Goal: Information Seeking & Learning: Compare options

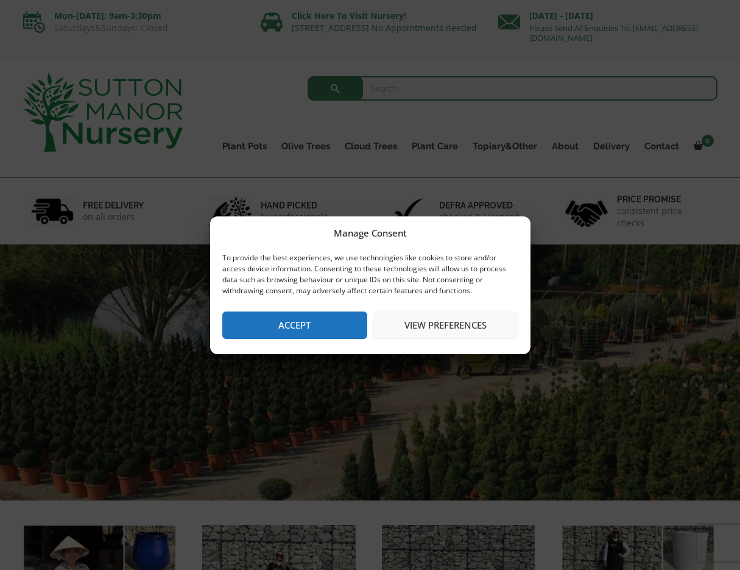
click at [272, 323] on button "Accept" at bounding box center [294, 324] width 145 height 27
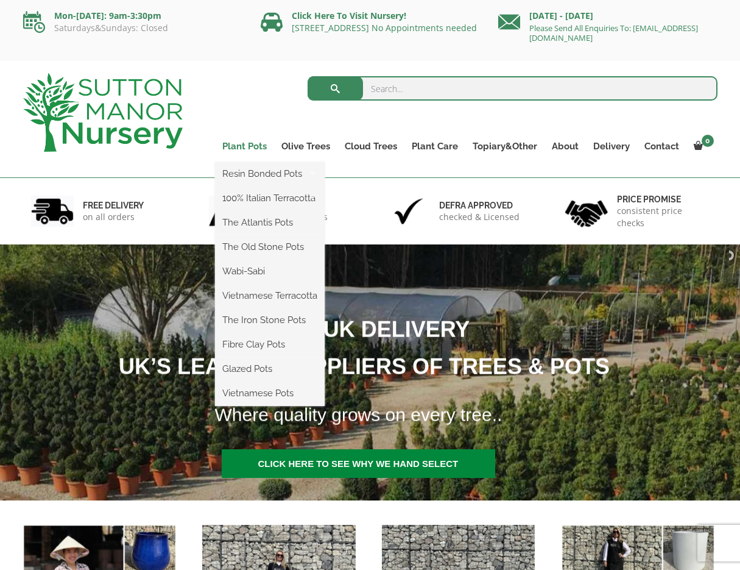
click at [245, 147] on link "Plant Pots" at bounding box center [244, 146] width 59 height 17
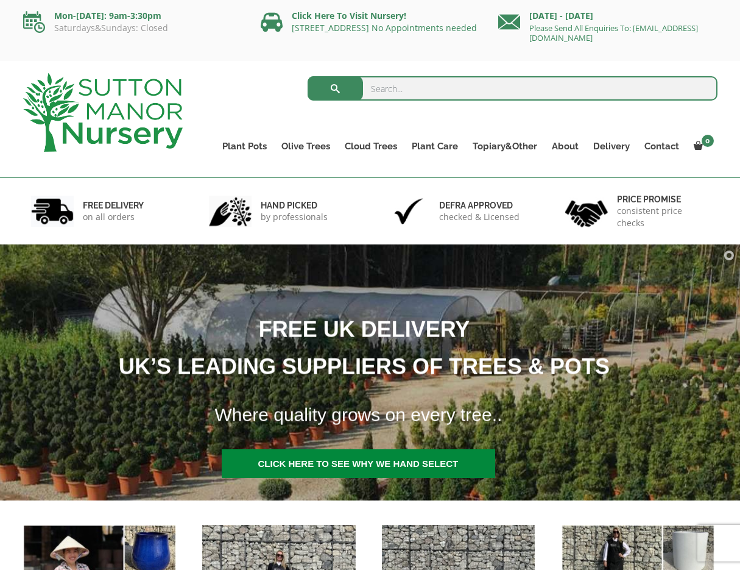
click at [395, 85] on input "search" at bounding box center [513, 88] width 410 height 24
type input "egg"
click at [335, 88] on button "submit" at bounding box center [335, 88] width 55 height 24
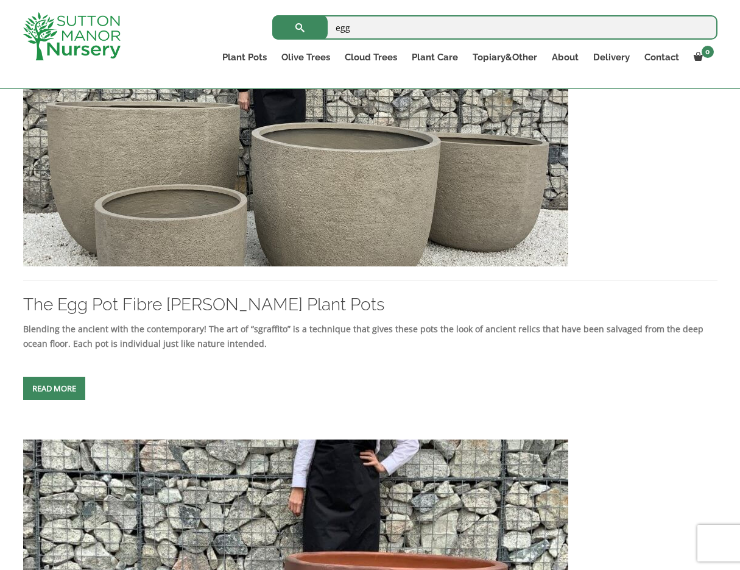
scroll to position [796, 0]
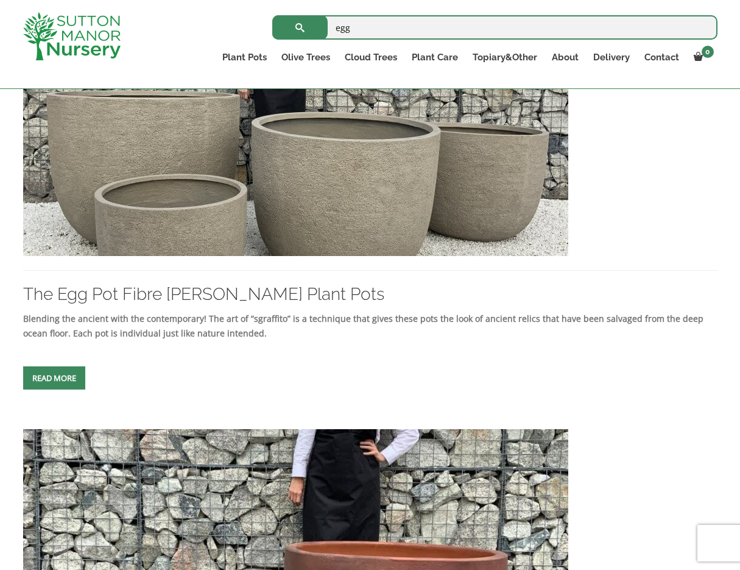
click at [352, 215] on img at bounding box center [295, 125] width 545 height 262
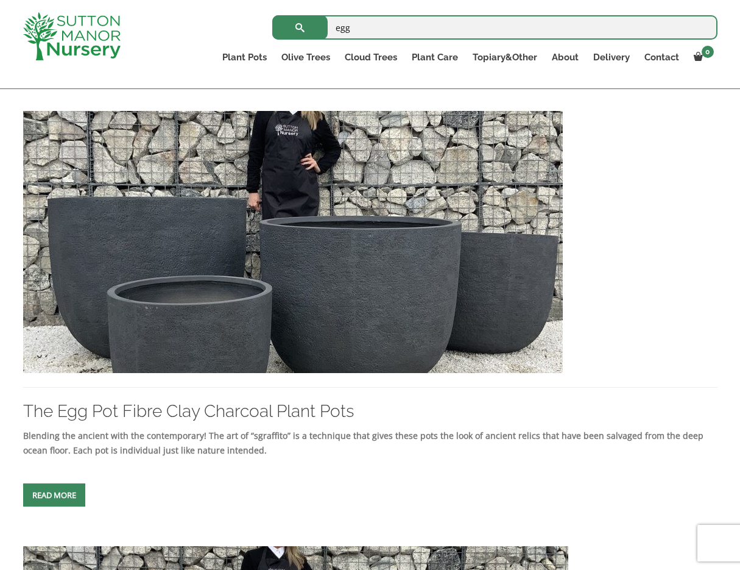
scroll to position [245, 0]
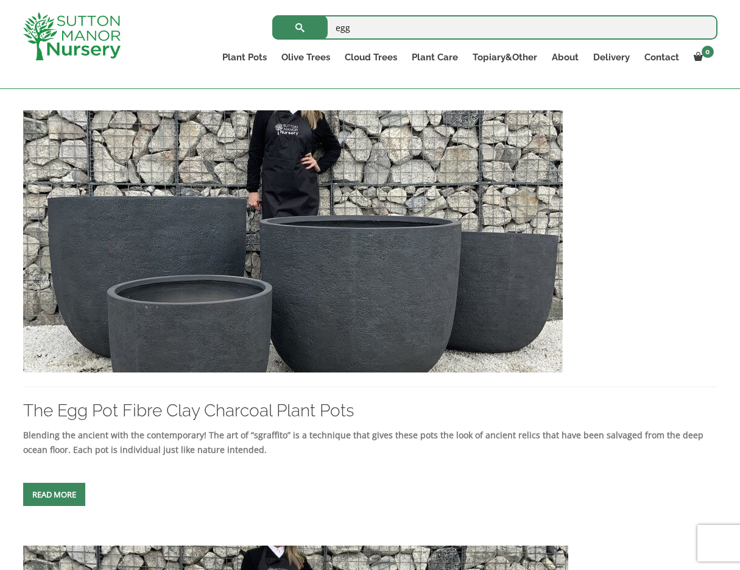
click at [302, 237] on img at bounding box center [293, 241] width 540 height 262
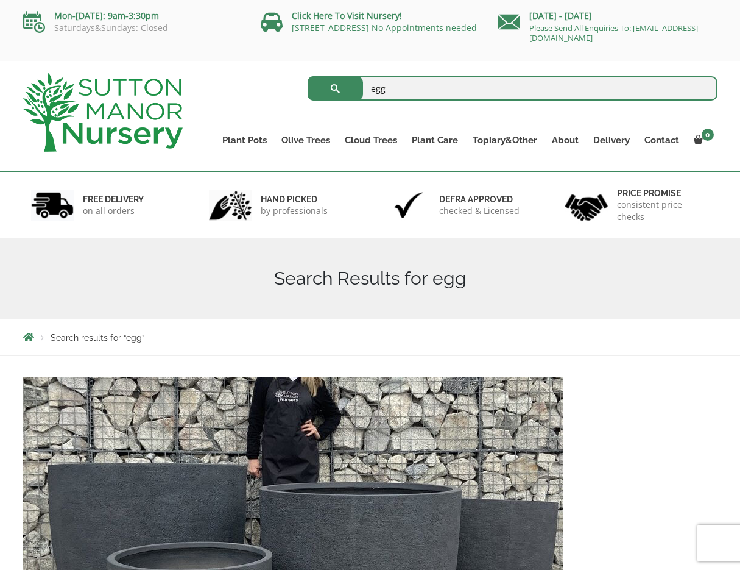
scroll to position [0, 0]
click at [410, 86] on input "egg" at bounding box center [513, 88] width 410 height 24
click at [335, 88] on button "submit" at bounding box center [335, 88] width 55 height 24
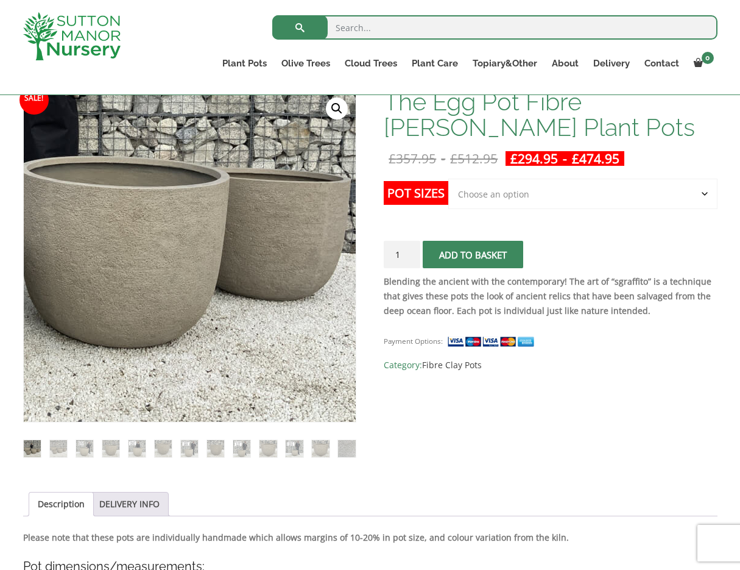
scroll to position [191, 0]
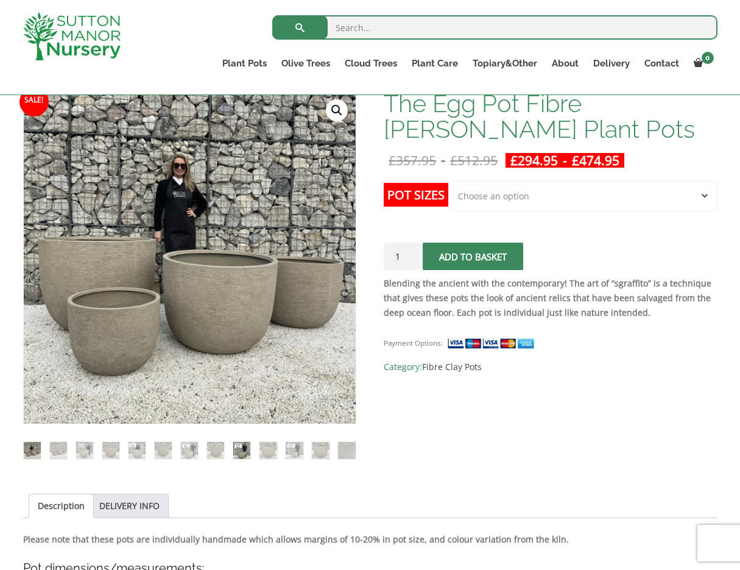
click at [240, 448] on img at bounding box center [241, 450] width 17 height 17
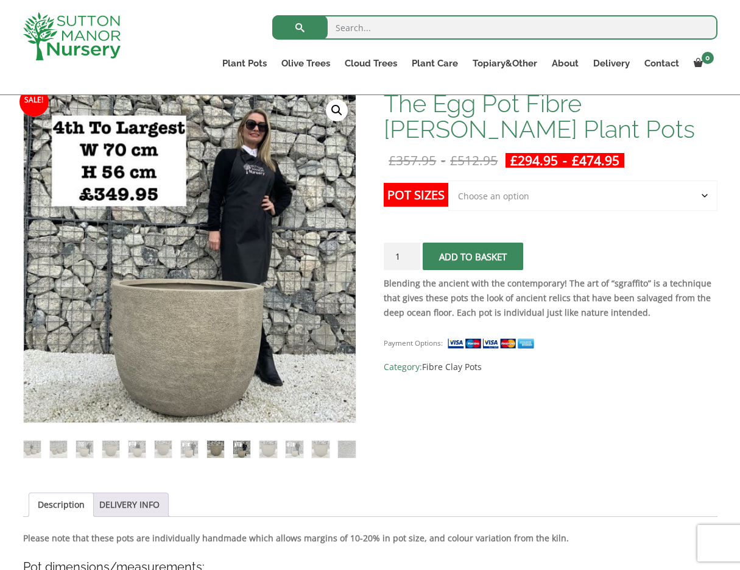
click at [219, 450] on img at bounding box center [215, 448] width 17 height 17
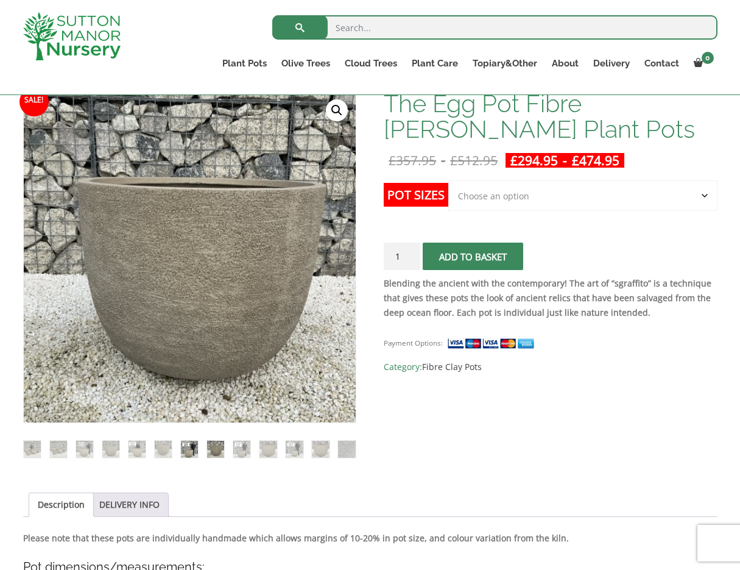
click at [195, 450] on img at bounding box center [189, 448] width 17 height 17
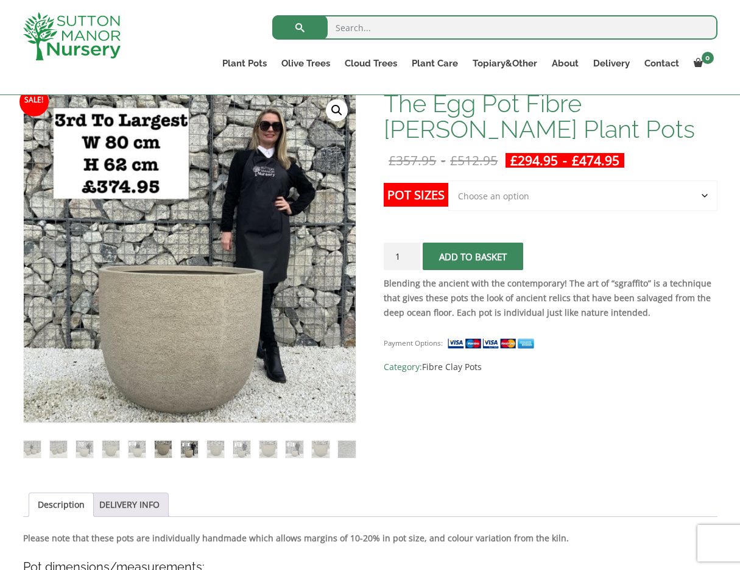
click at [163, 443] on img at bounding box center [163, 448] width 17 height 17
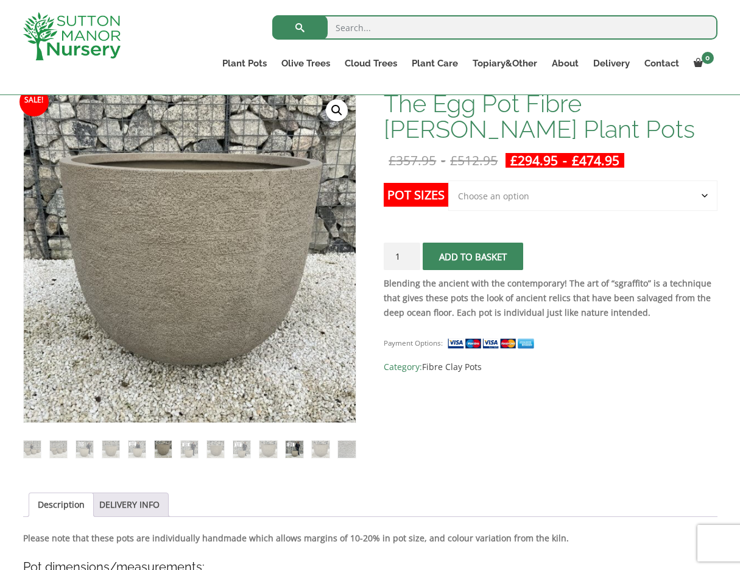
click at [297, 450] on img at bounding box center [294, 448] width 17 height 17
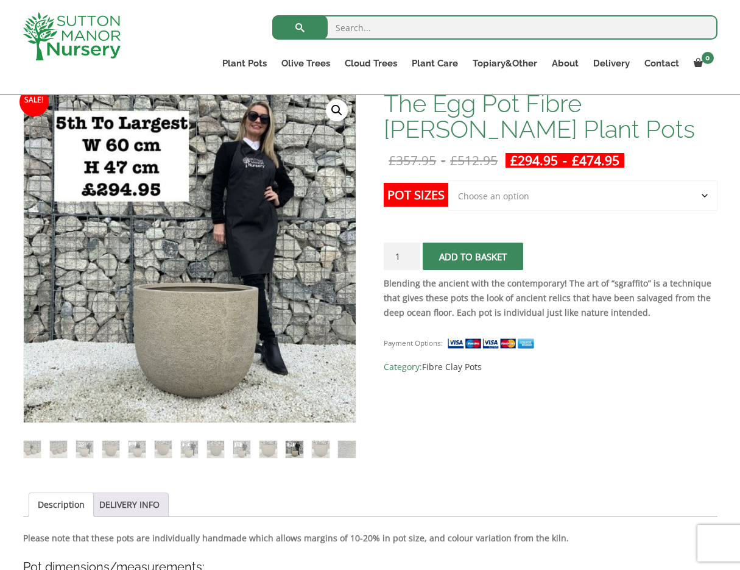
click at [412, 260] on input "1" at bounding box center [402, 255] width 37 height 27
click at [411, 252] on input "2" at bounding box center [402, 255] width 37 height 27
type input "3"
click at [411, 252] on input "3" at bounding box center [402, 255] width 37 height 27
select select "Click here to buy the 2nd To Largest Pot In The Picture"
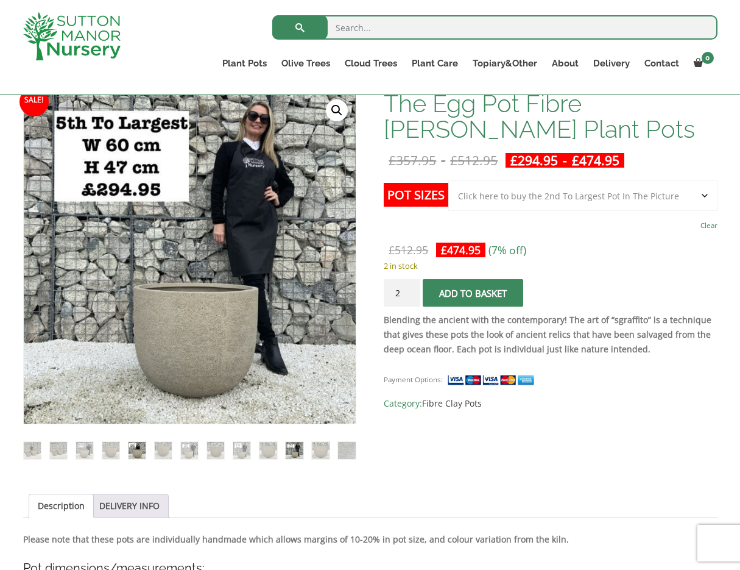
click at [138, 454] on img at bounding box center [137, 450] width 17 height 17
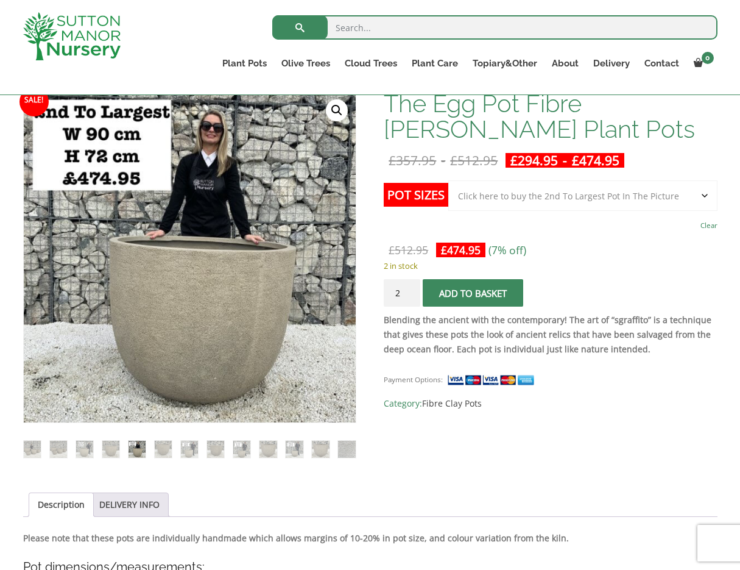
click at [413, 286] on input "2" at bounding box center [402, 292] width 37 height 27
click at [411, 289] on input "2" at bounding box center [402, 292] width 37 height 27
click at [410, 295] on input "1" at bounding box center [402, 292] width 37 height 27
type input "2"
click at [410, 290] on input "2" at bounding box center [402, 292] width 37 height 27
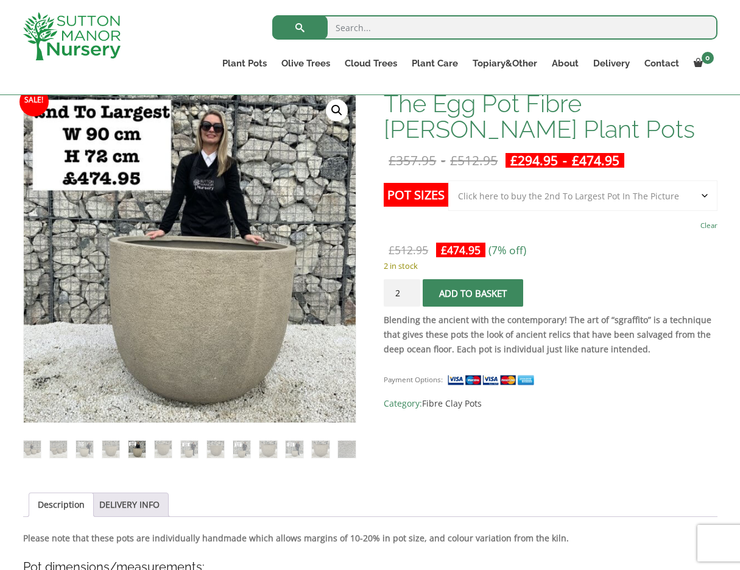
click at [410, 290] on input "2" at bounding box center [402, 292] width 37 height 27
click at [165, 444] on img at bounding box center [163, 448] width 17 height 17
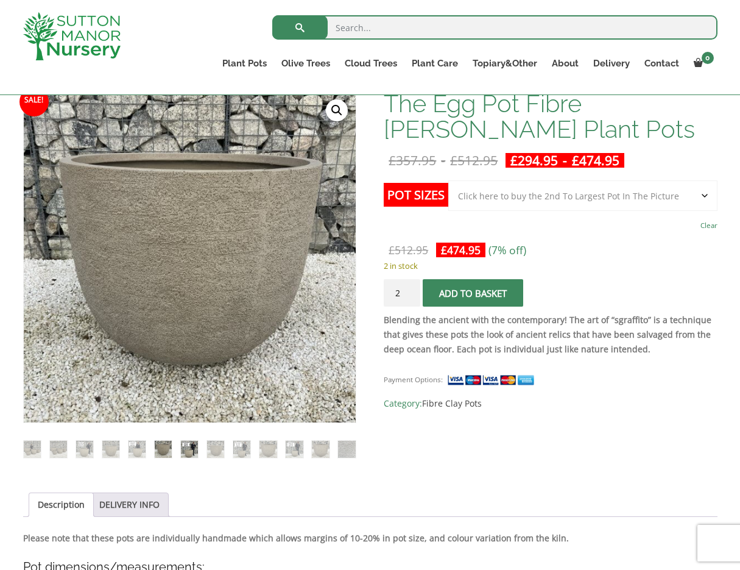
click at [186, 448] on img at bounding box center [189, 448] width 17 height 17
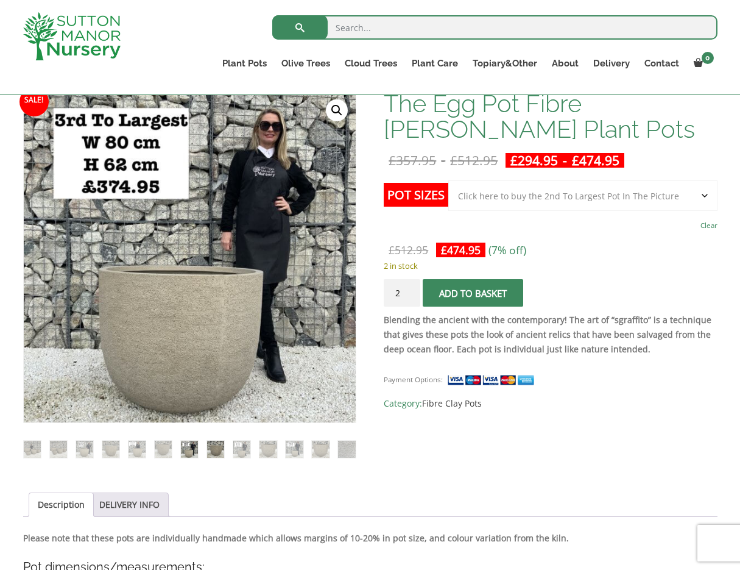
click at [213, 447] on img at bounding box center [215, 448] width 17 height 17
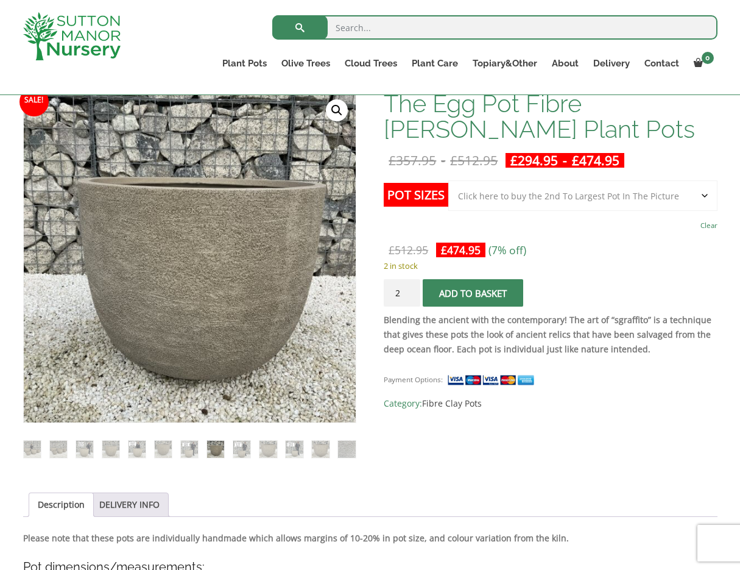
click at [203, 446] on ol at bounding box center [189, 440] width 333 height 35
click at [197, 446] on img at bounding box center [189, 448] width 17 height 17
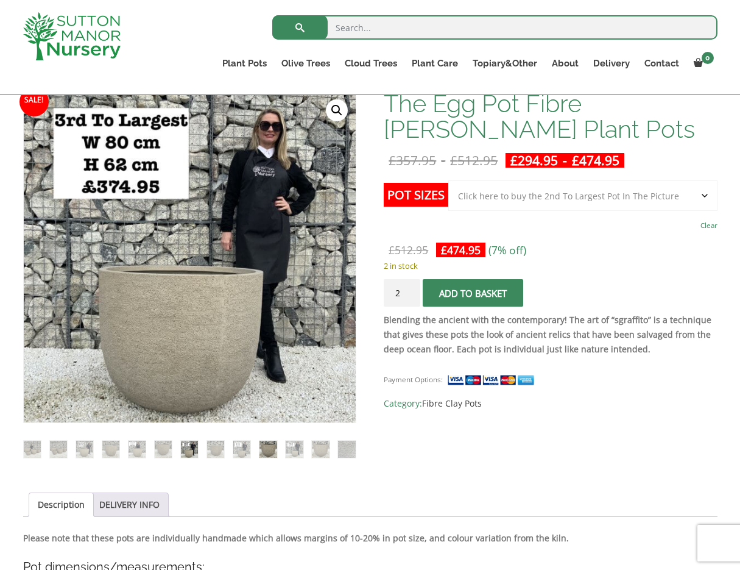
click at [272, 447] on img at bounding box center [267, 448] width 17 height 17
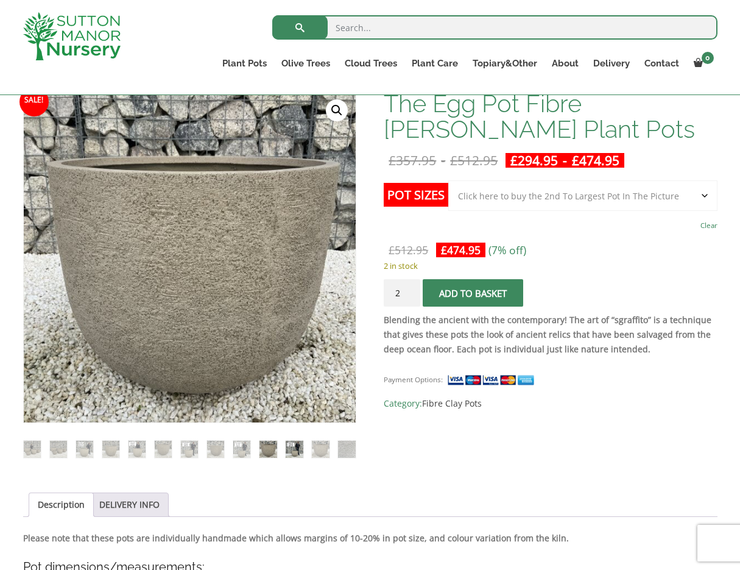
click at [292, 447] on img at bounding box center [294, 448] width 17 height 17
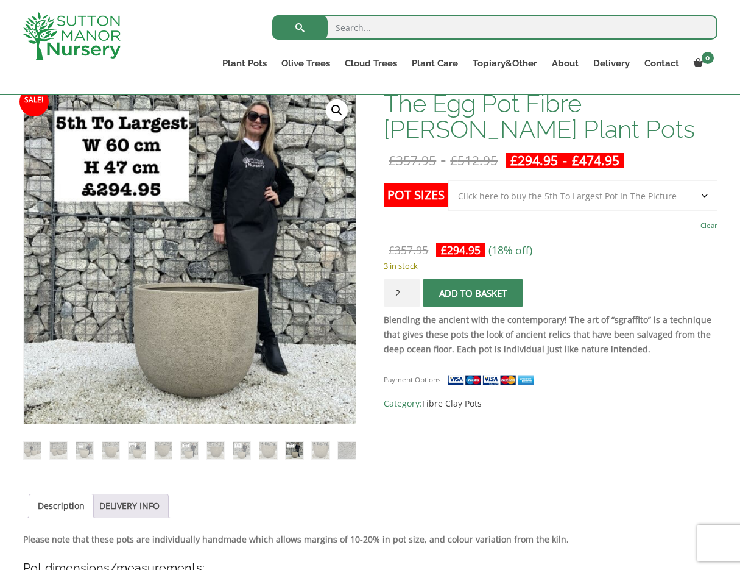
select select "Click here to buy the 2nd To Largest Pot In The Picture"
click at [319, 447] on img at bounding box center [320, 450] width 17 height 17
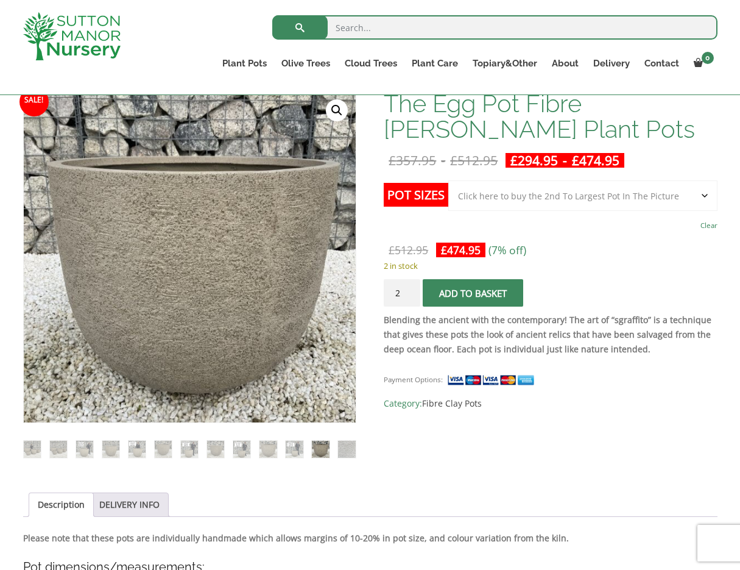
click at [334, 447] on ol at bounding box center [189, 440] width 333 height 35
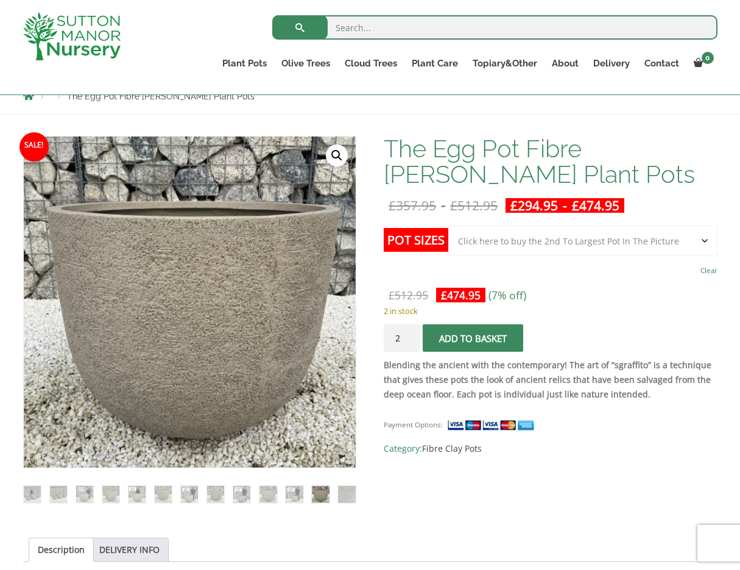
scroll to position [132, 0]
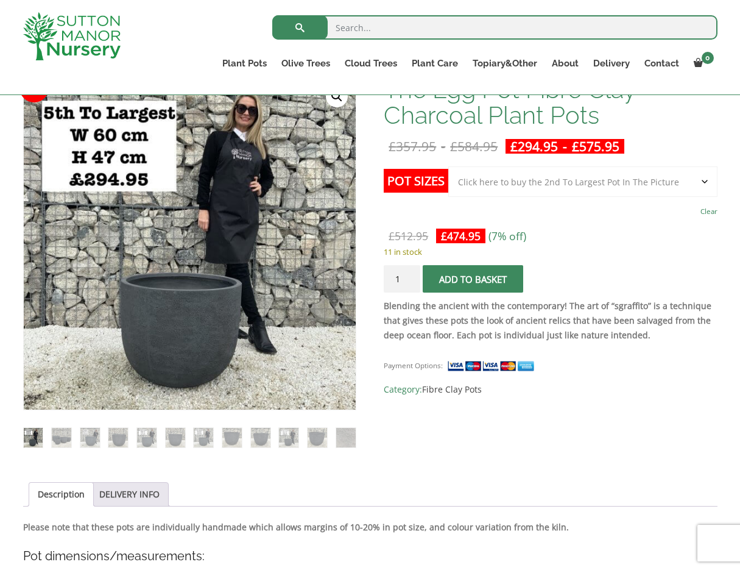
scroll to position [205, 0]
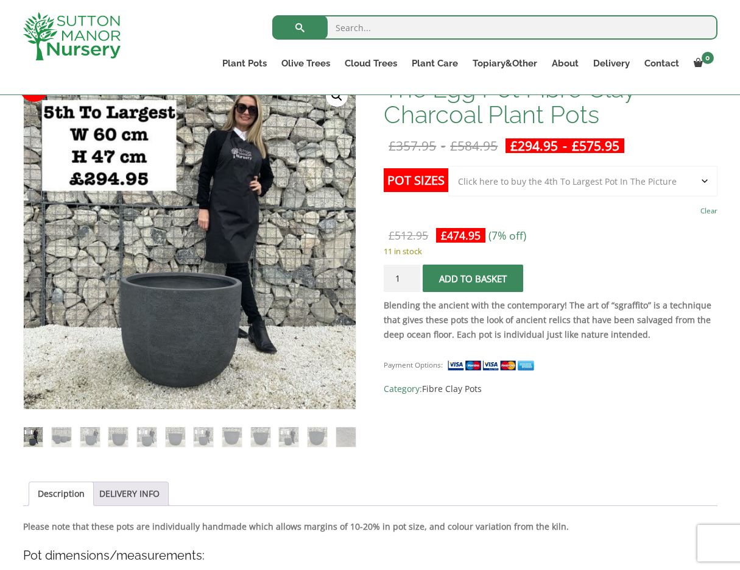
select select "Click here to buy the 4th To Largest Pot In The Picture"
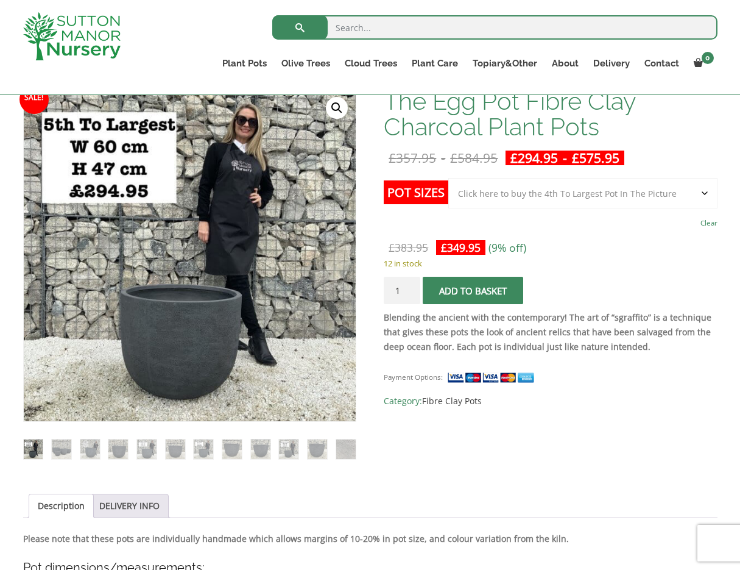
scroll to position [192, 0]
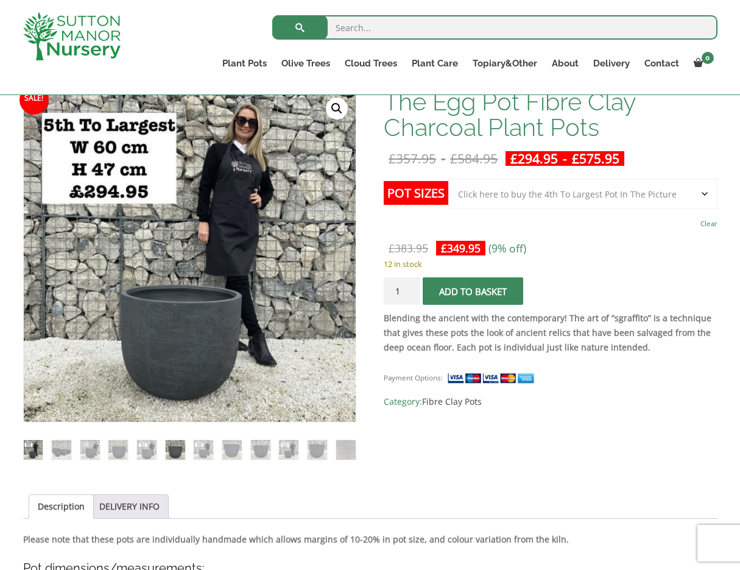
click at [169, 445] on img at bounding box center [175, 449] width 19 height 19
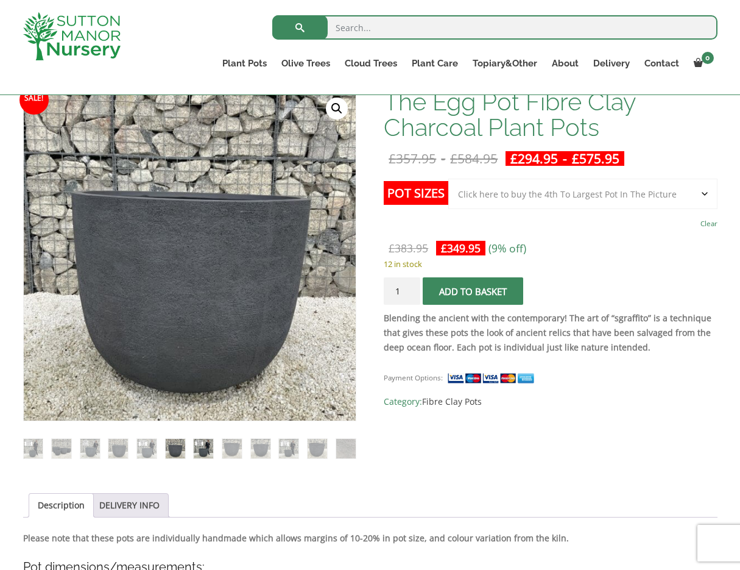
click at [201, 446] on img at bounding box center [203, 448] width 19 height 19
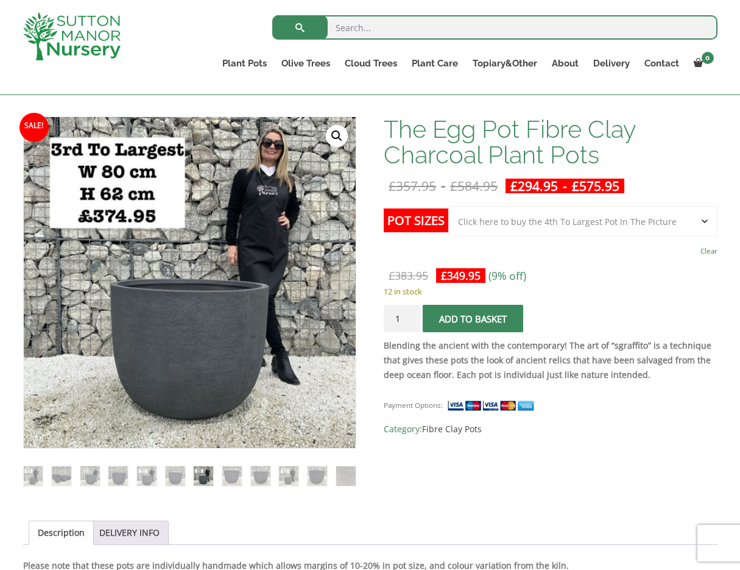
scroll to position [153, 0]
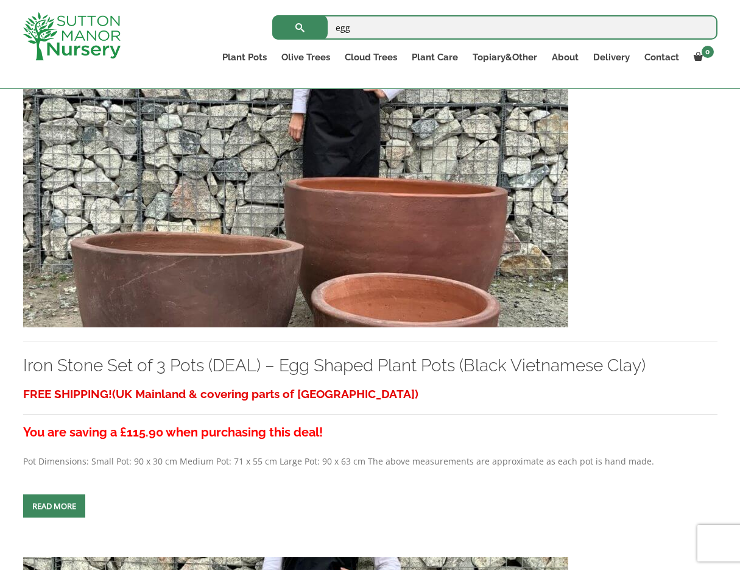
scroll to position [1119, 0]
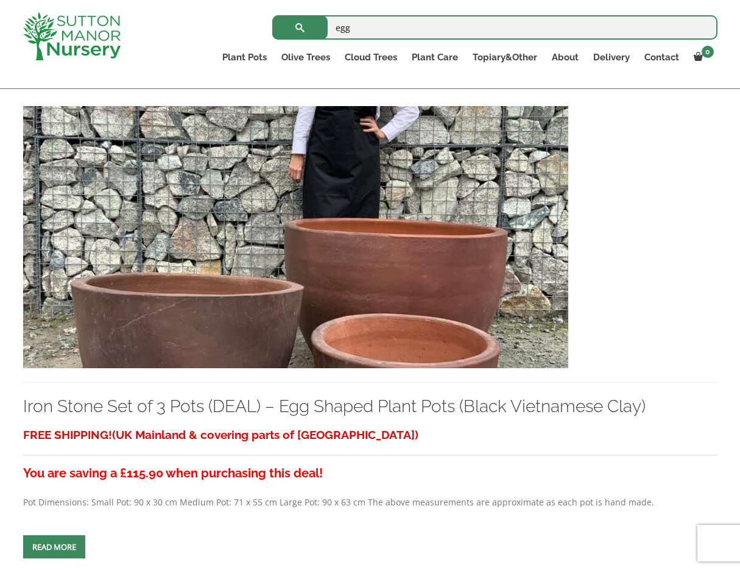
click at [363, 269] on img at bounding box center [295, 237] width 545 height 262
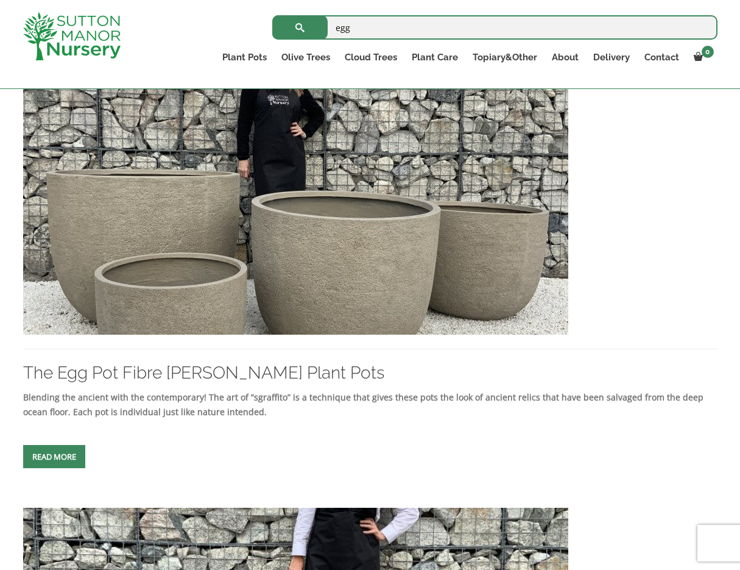
scroll to position [717, 0]
click at [291, 264] on img at bounding box center [295, 204] width 545 height 262
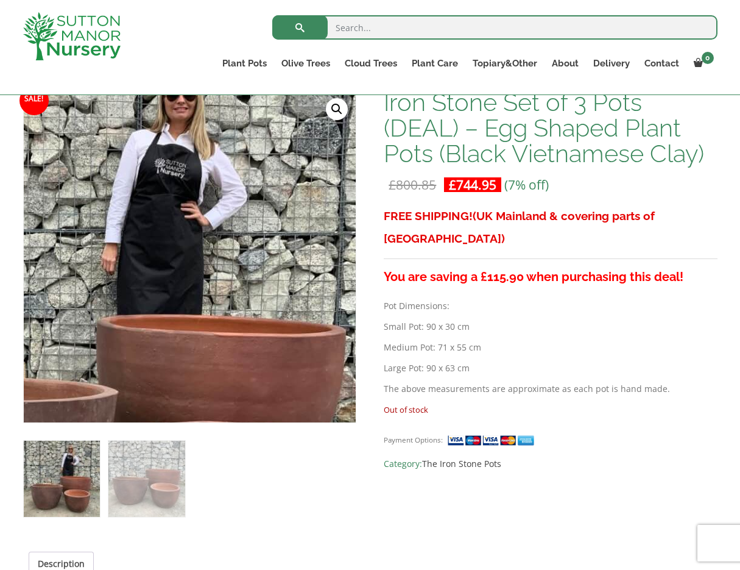
scroll to position [194, 0]
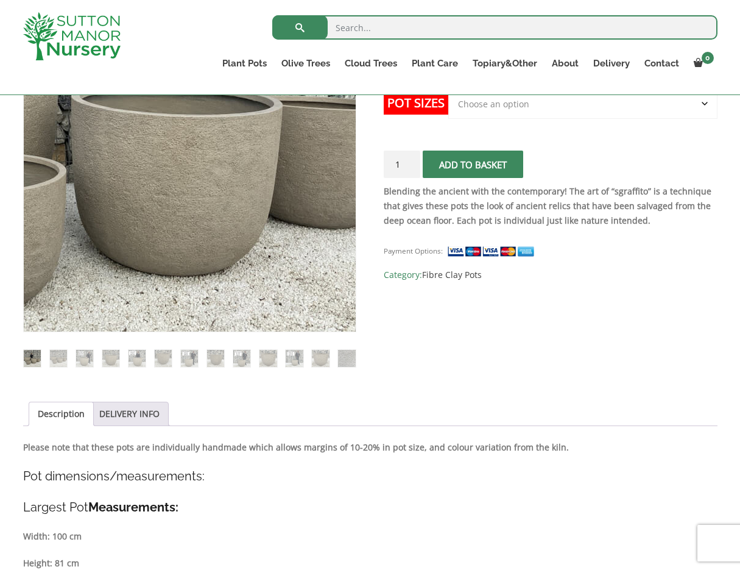
scroll to position [292, 0]
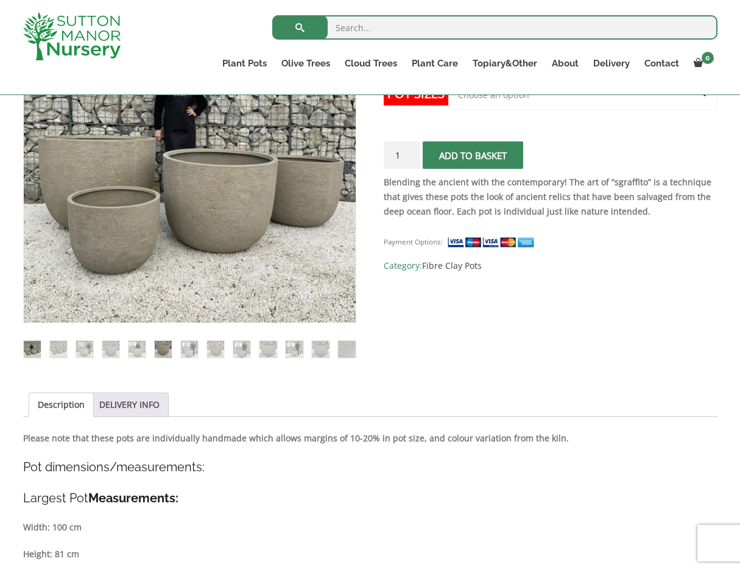
click at [161, 348] on img at bounding box center [163, 348] width 17 height 17
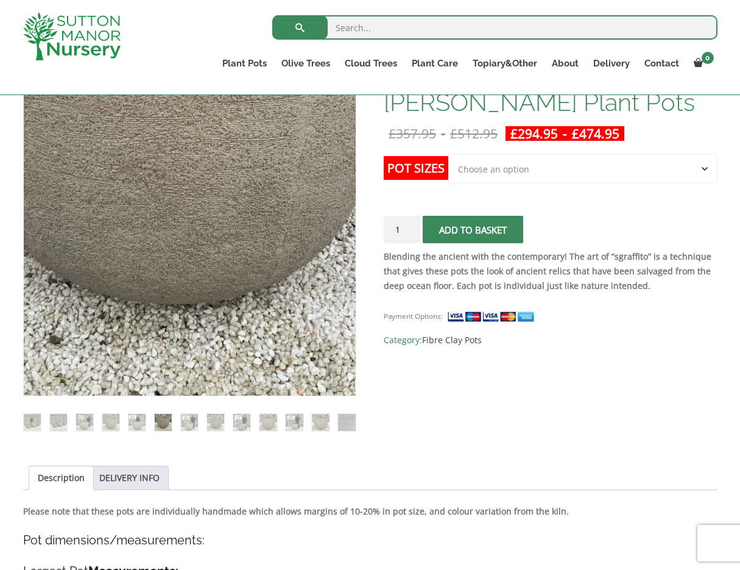
scroll to position [208, 0]
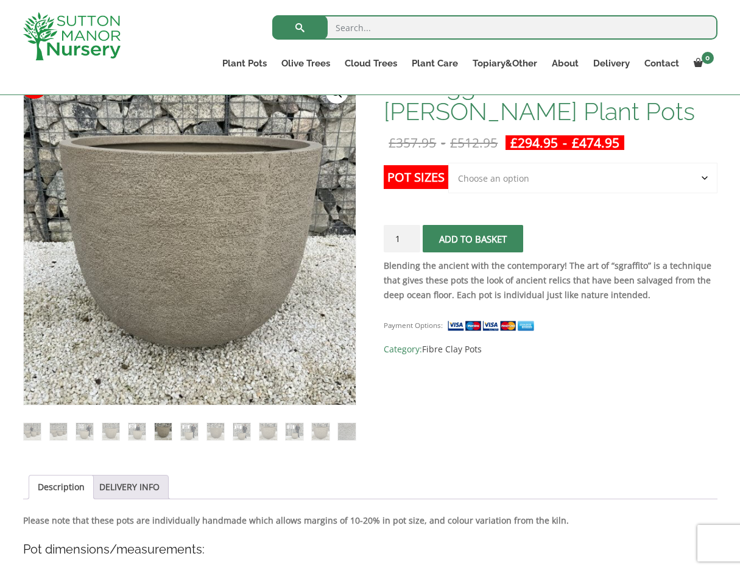
select select "Click here to buy the 2nd To Largest Pot In The Picture"
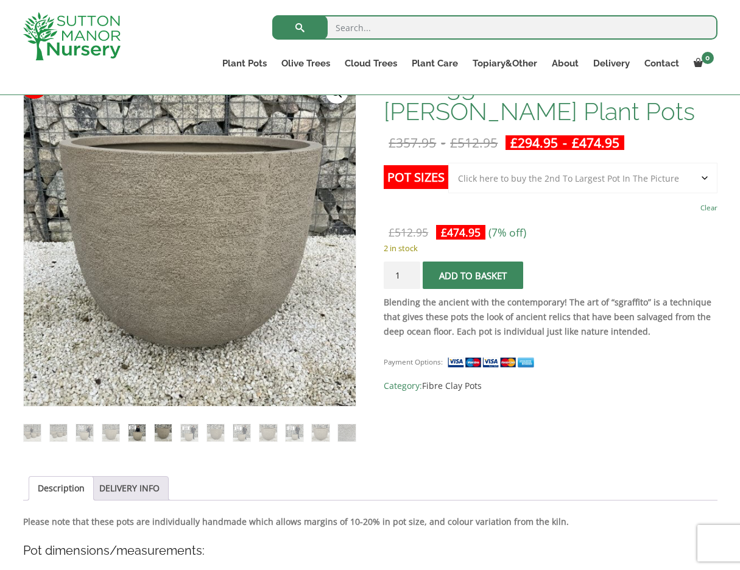
click at [132, 426] on img at bounding box center [137, 432] width 17 height 17
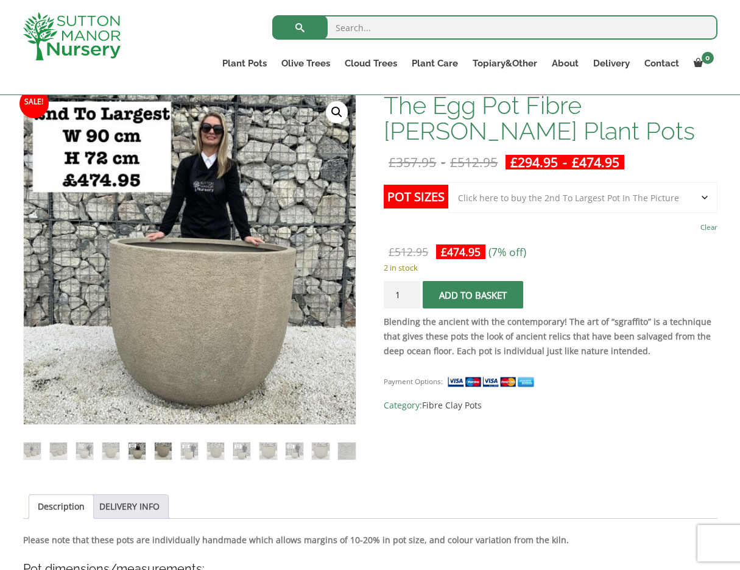
scroll to position [185, 0]
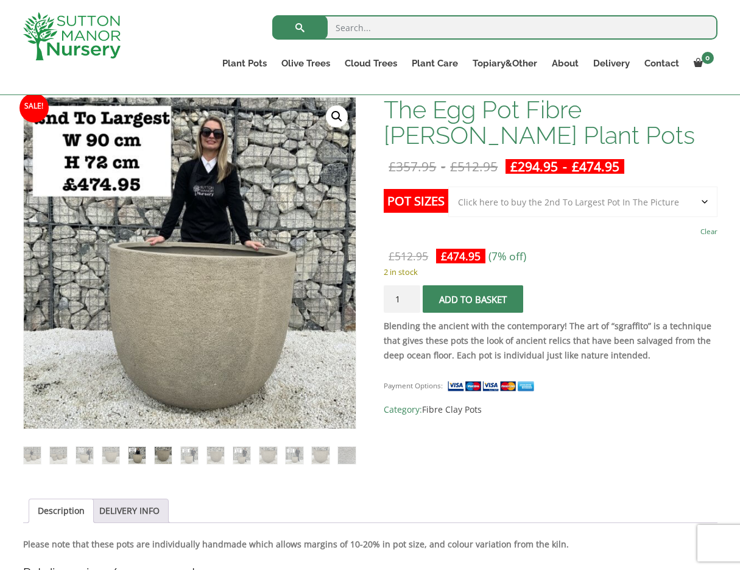
click at [161, 455] on img at bounding box center [163, 454] width 17 height 17
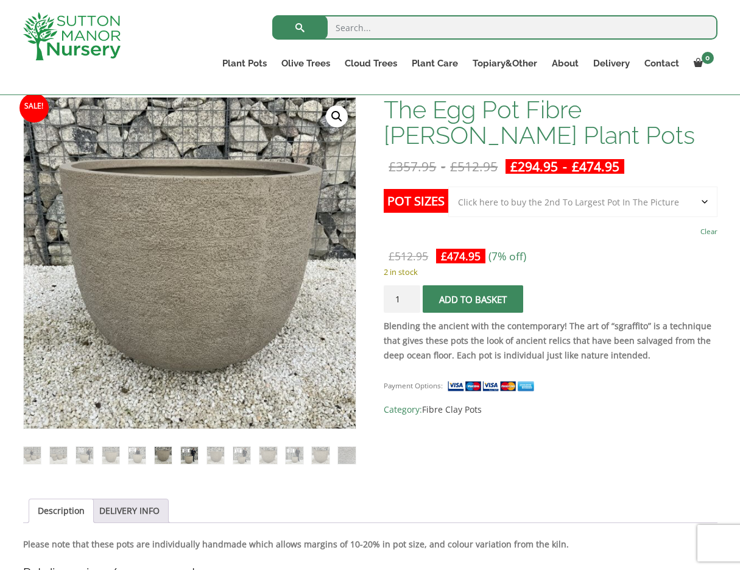
click at [191, 463] on img at bounding box center [189, 454] width 17 height 17
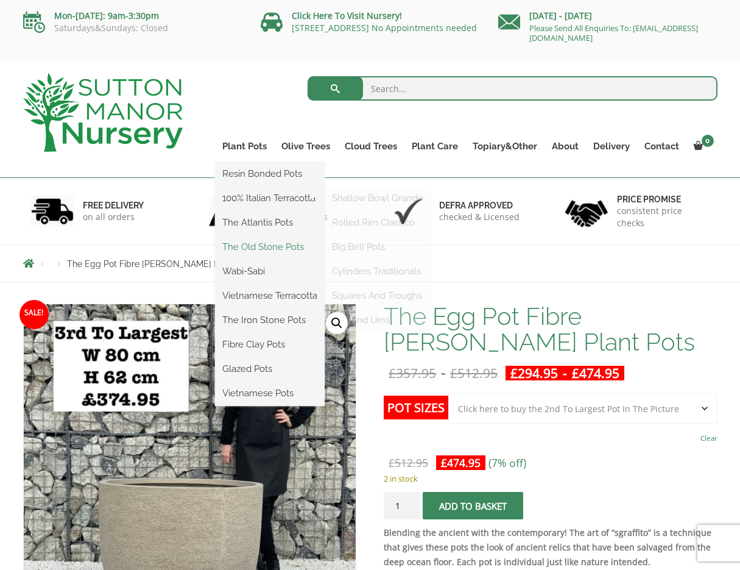
scroll to position [0, 0]
click at [253, 222] on link "The Atlantis Pots" at bounding box center [270, 222] width 110 height 18
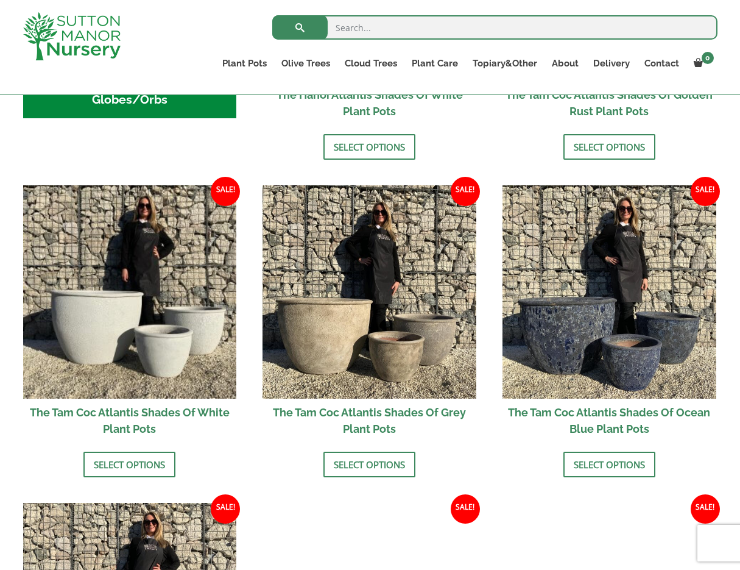
scroll to position [651, 0]
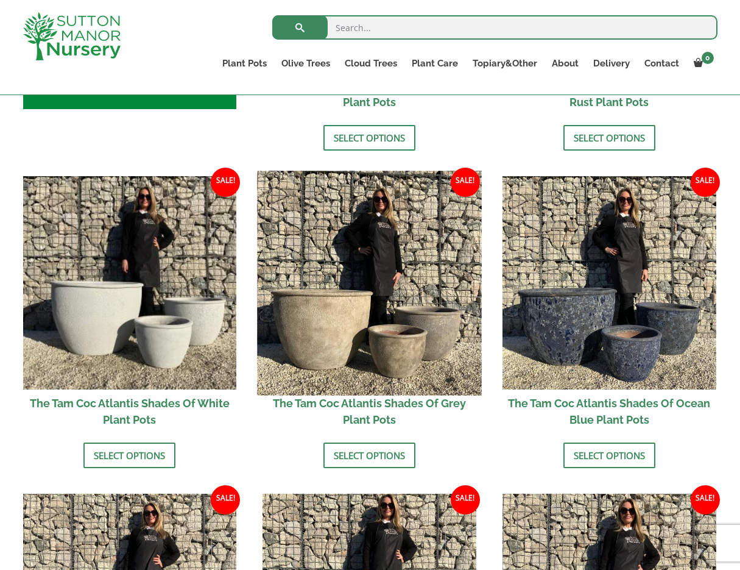
click at [322, 326] on img at bounding box center [370, 283] width 224 height 224
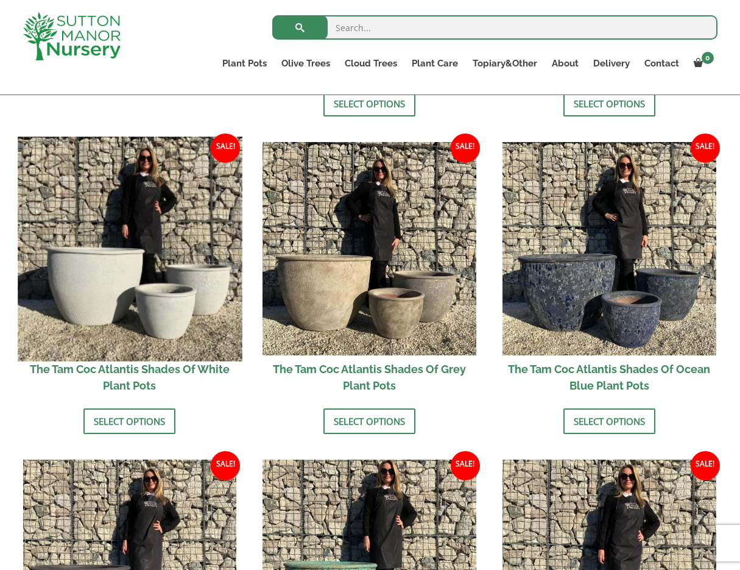
scroll to position [709, 0]
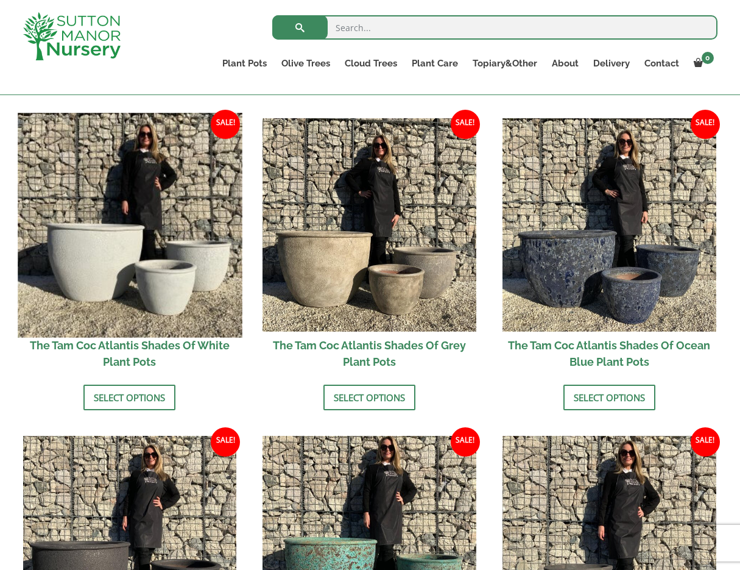
click at [88, 249] on img at bounding box center [130, 225] width 224 height 224
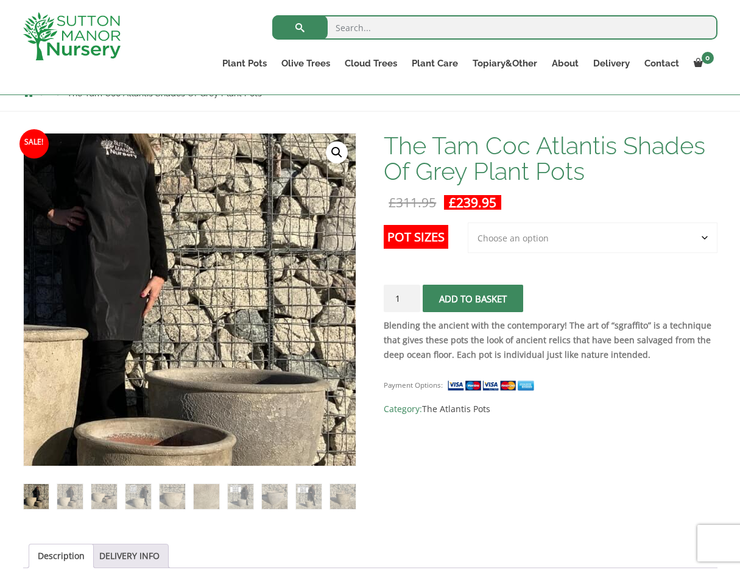
scroll to position [156, 0]
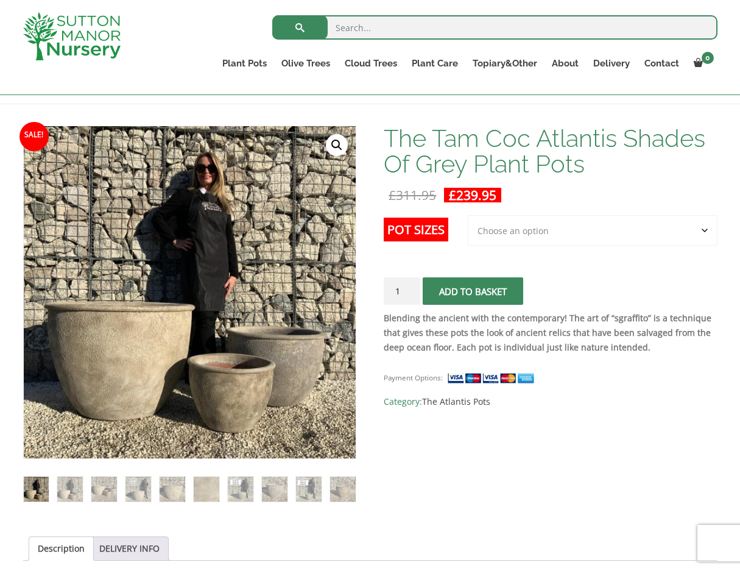
select select "3rd to Largest Pot In The Picture"
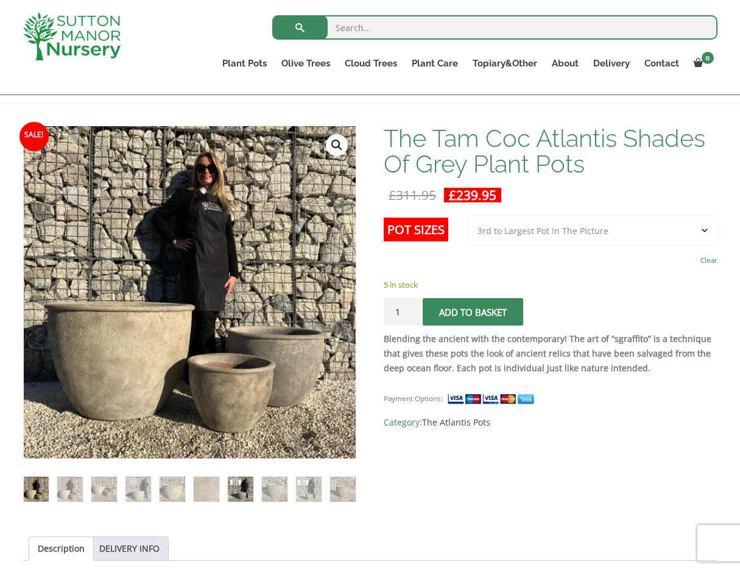
click at [245, 486] on img at bounding box center [240, 488] width 25 height 25
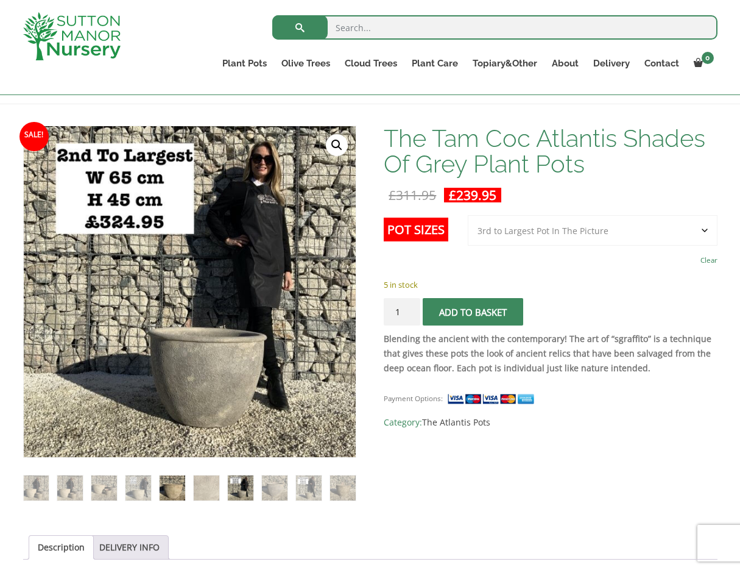
click at [170, 482] on img at bounding box center [172, 487] width 25 height 25
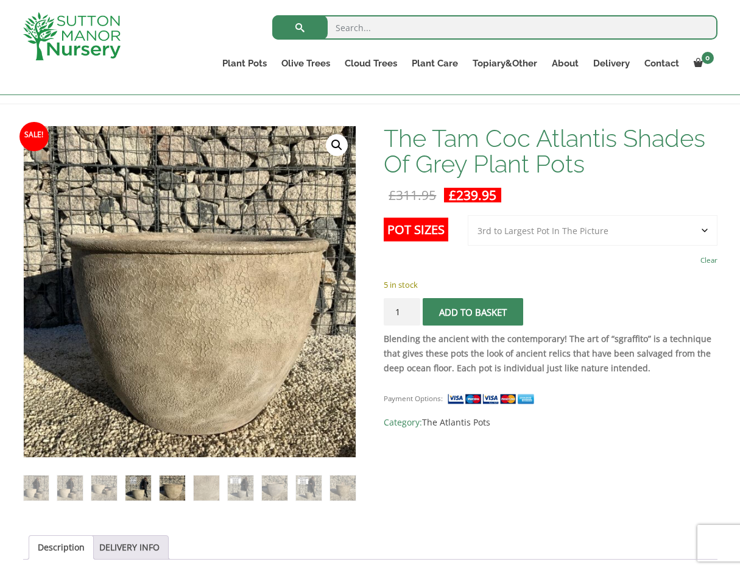
click at [139, 485] on img at bounding box center [137, 487] width 25 height 25
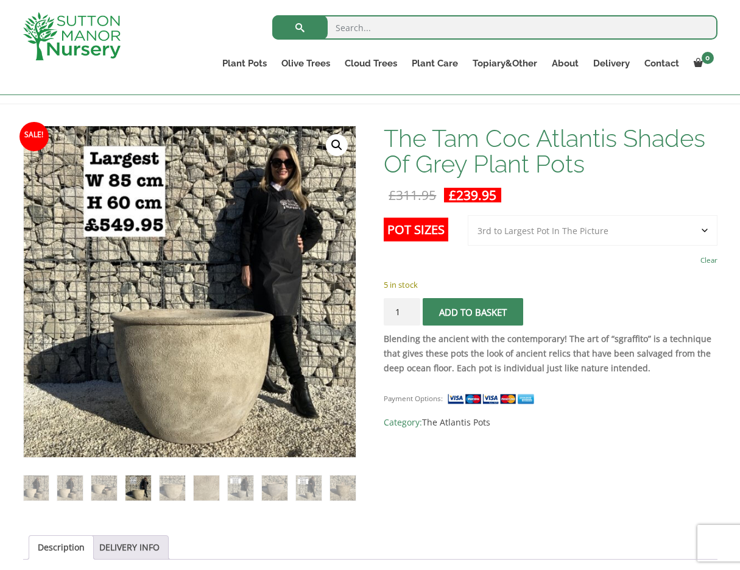
scroll to position [155, 0]
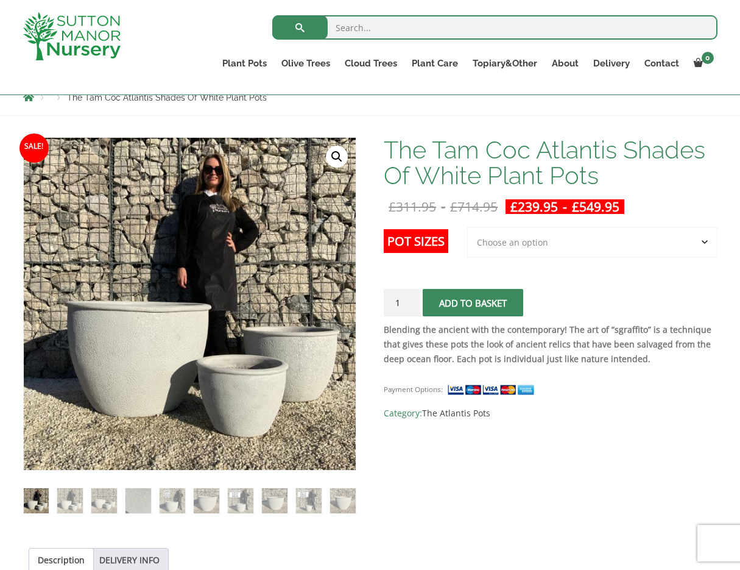
scroll to position [159, 0]
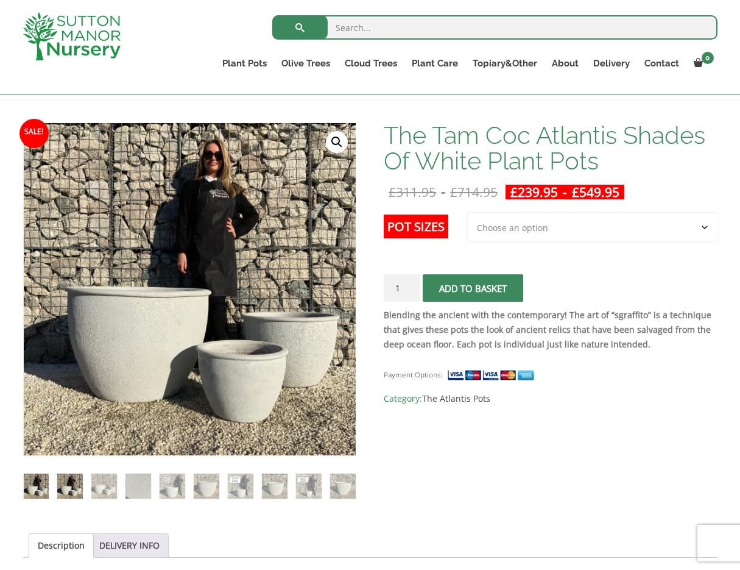
click at [65, 487] on img at bounding box center [69, 485] width 25 height 25
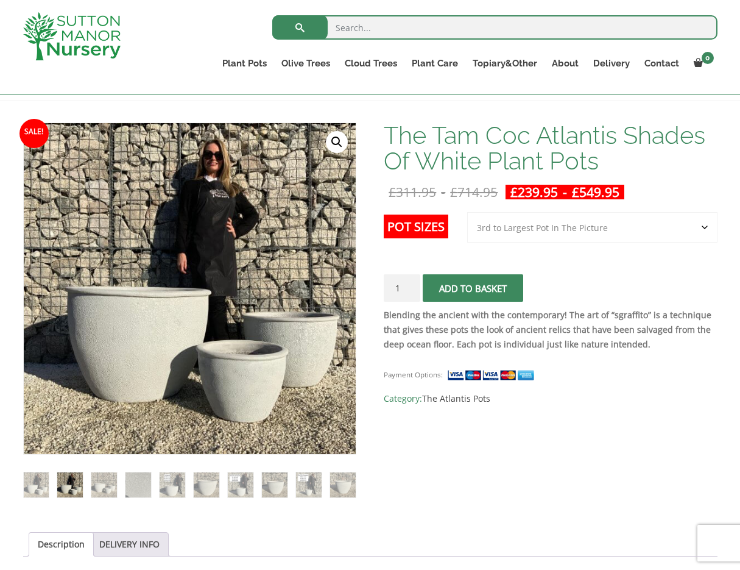
select select "3rd to Largest Pot In The Picture"
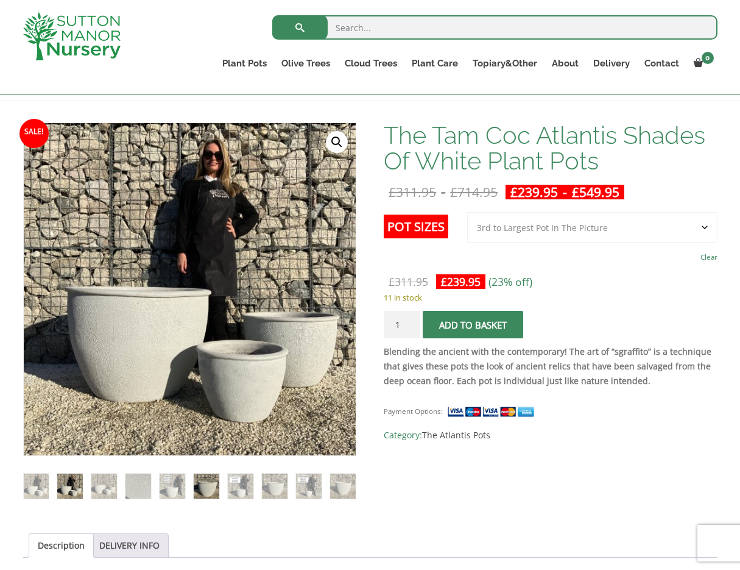
click at [210, 485] on img at bounding box center [206, 485] width 25 height 25
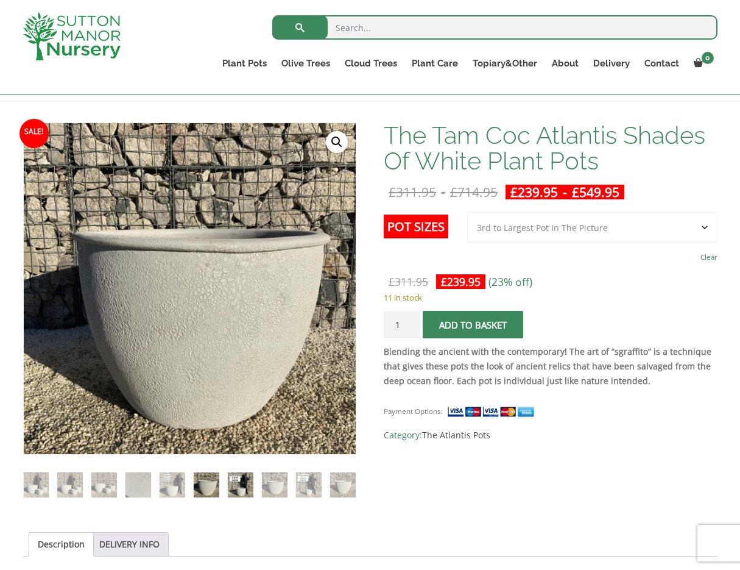
click at [237, 481] on img at bounding box center [240, 484] width 25 height 25
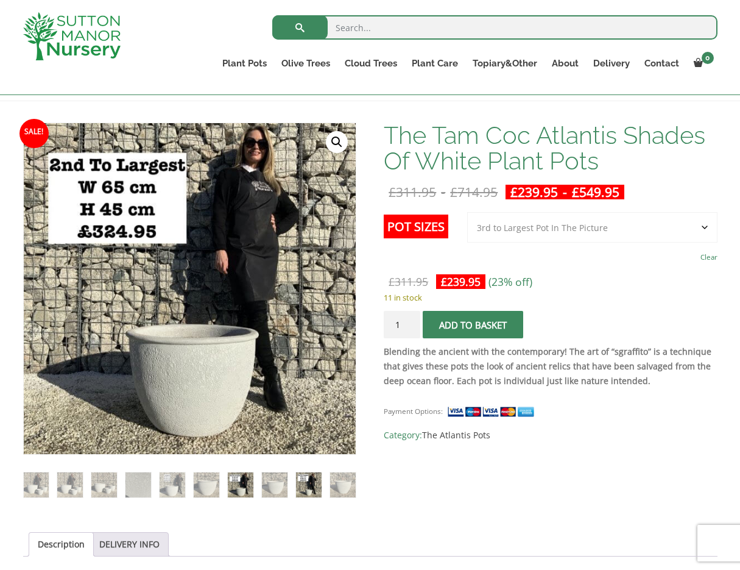
click at [314, 481] on img at bounding box center [308, 484] width 25 height 25
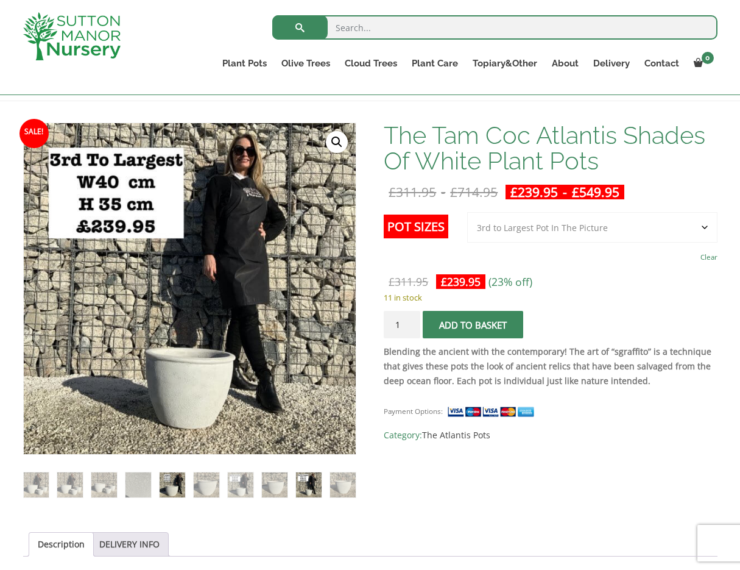
click at [175, 475] on img at bounding box center [172, 484] width 25 height 25
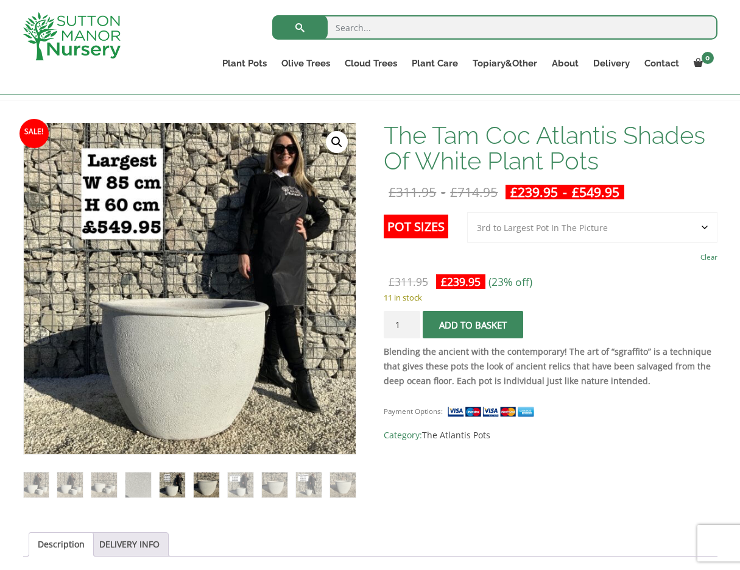
click at [200, 485] on img at bounding box center [206, 484] width 25 height 25
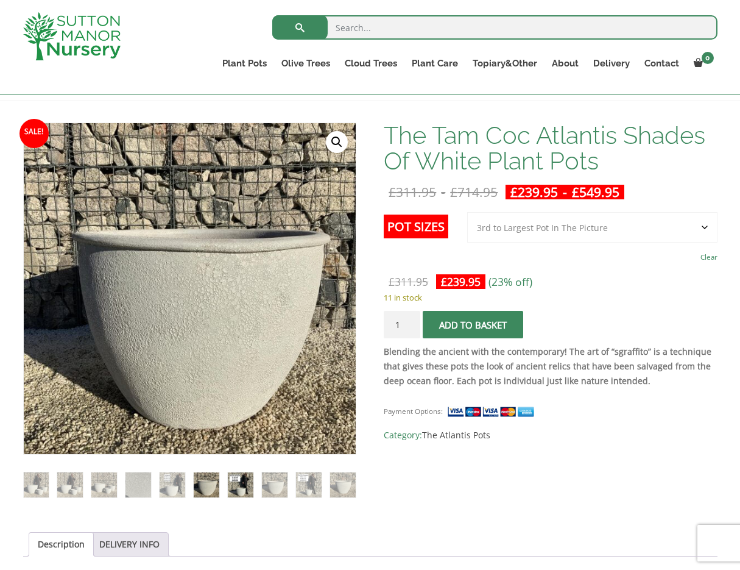
click at [244, 485] on img at bounding box center [240, 484] width 25 height 25
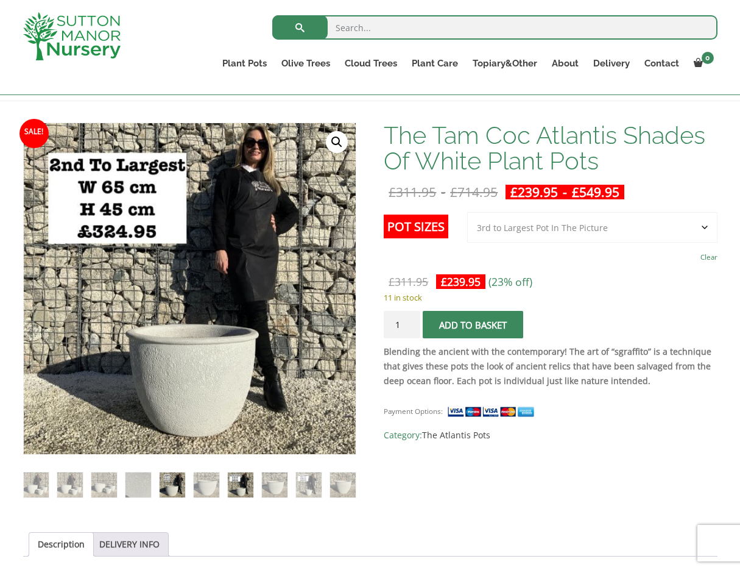
click at [173, 482] on img at bounding box center [172, 484] width 25 height 25
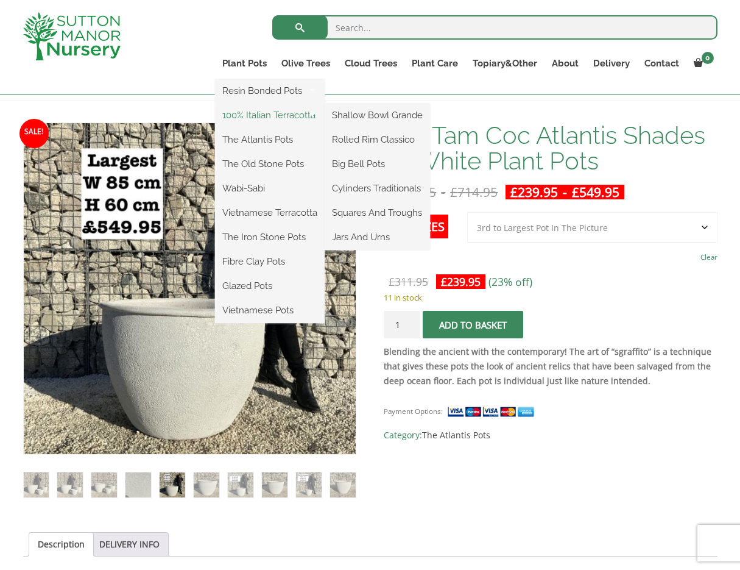
click at [256, 111] on link "100% Italian Terracotta" at bounding box center [270, 115] width 110 height 18
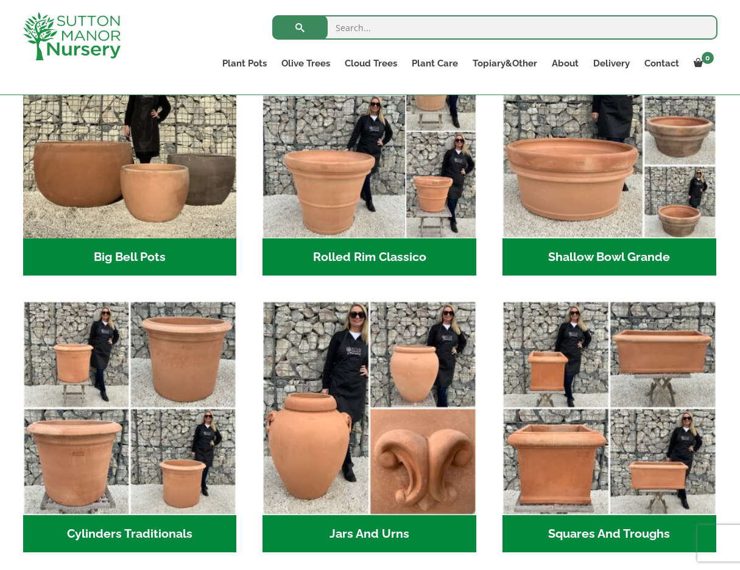
scroll to position [461, 0]
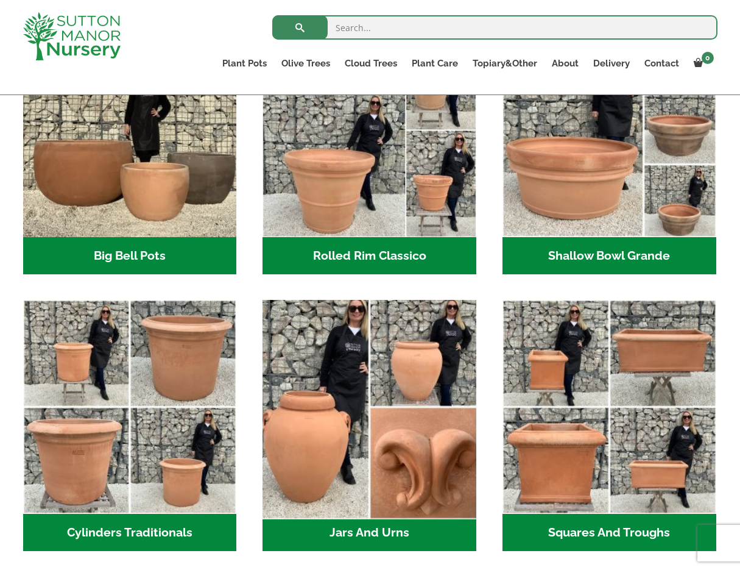
click at [415, 458] on img "Visit product category Jars And Urns" at bounding box center [370, 407] width 224 height 224
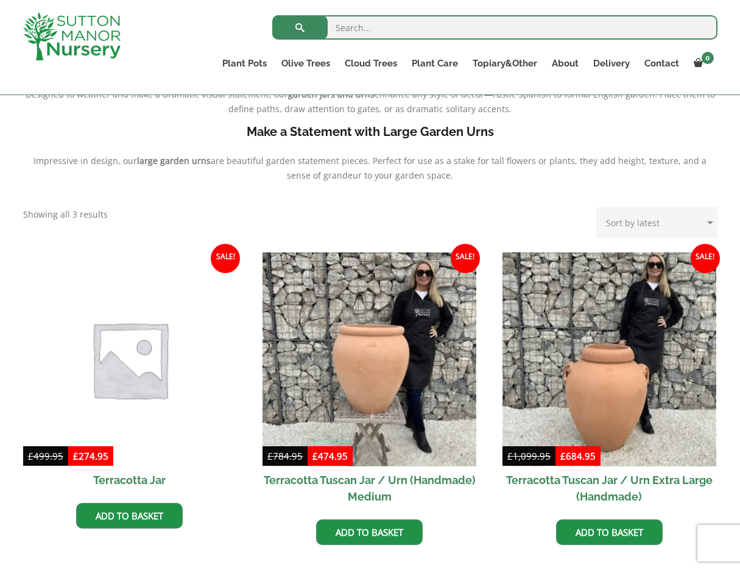
scroll to position [411, 0]
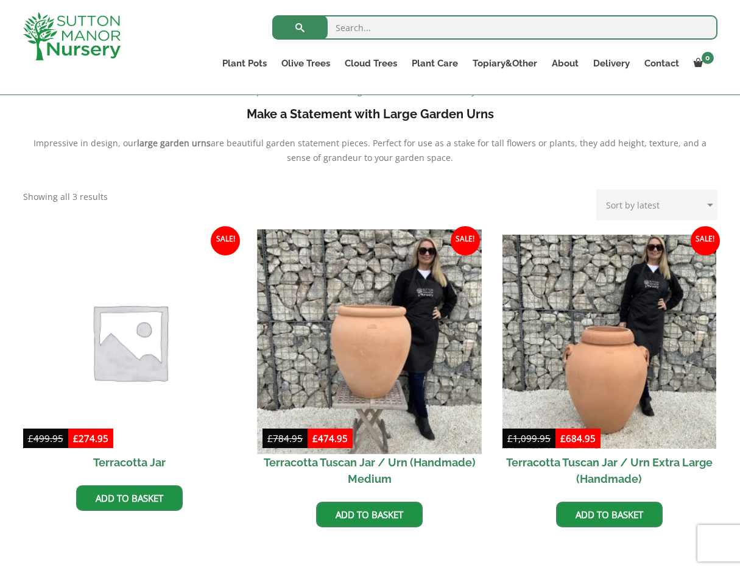
click at [365, 353] on img at bounding box center [370, 341] width 224 height 224
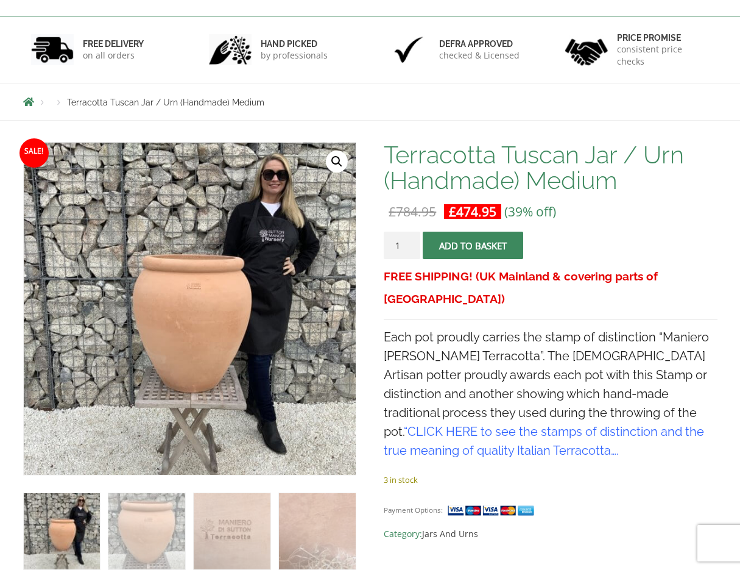
scroll to position [218, 0]
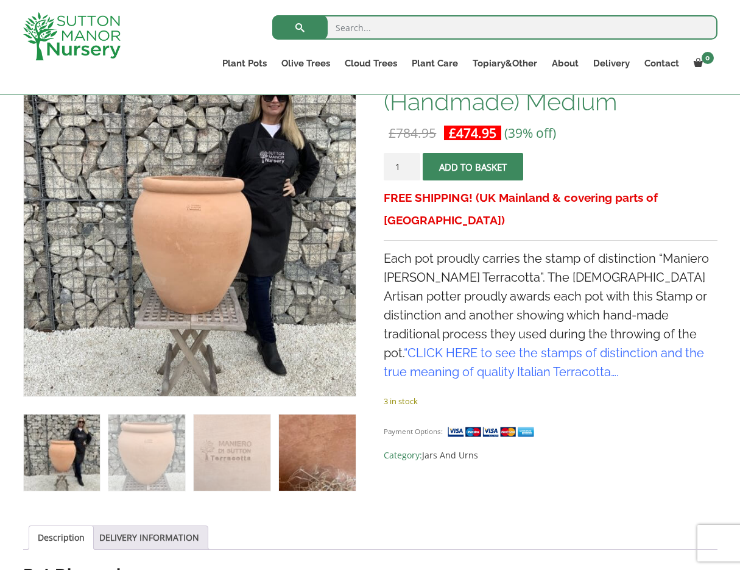
click at [296, 471] on img at bounding box center [317, 452] width 76 height 76
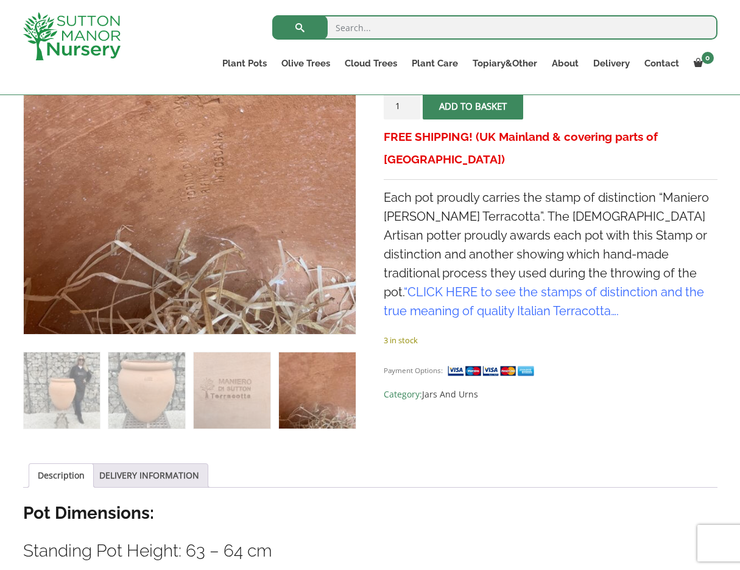
scroll to position [284, 0]
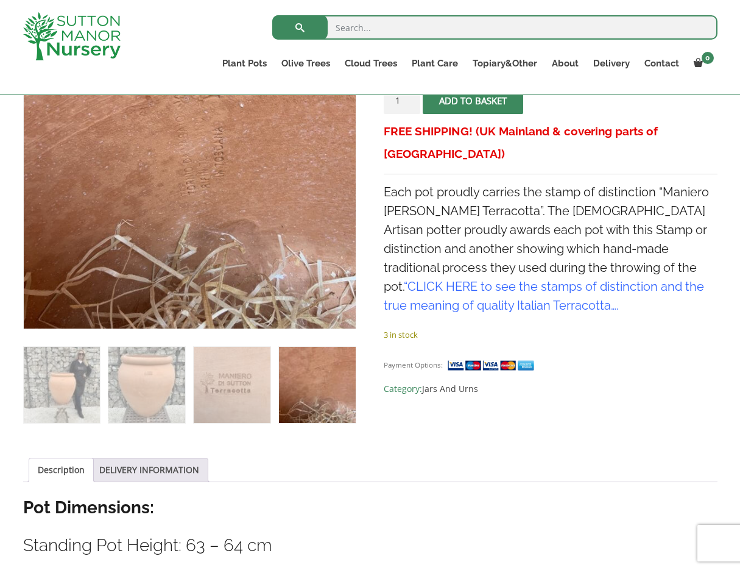
click at [303, 392] on img at bounding box center [317, 385] width 76 height 76
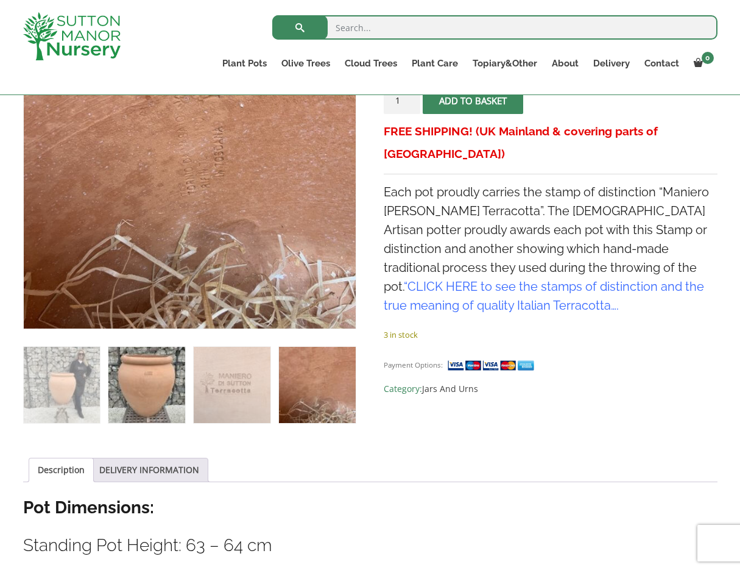
click at [131, 386] on img at bounding box center [146, 385] width 76 height 76
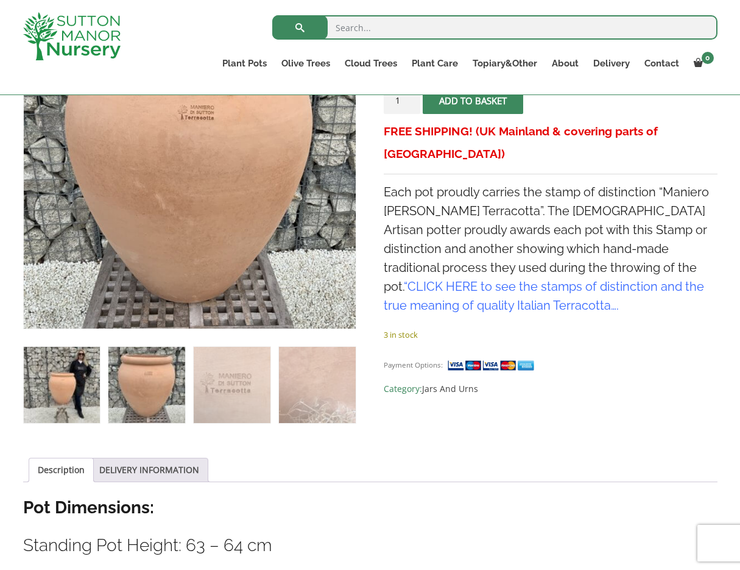
click at [71, 383] on img at bounding box center [62, 385] width 76 height 76
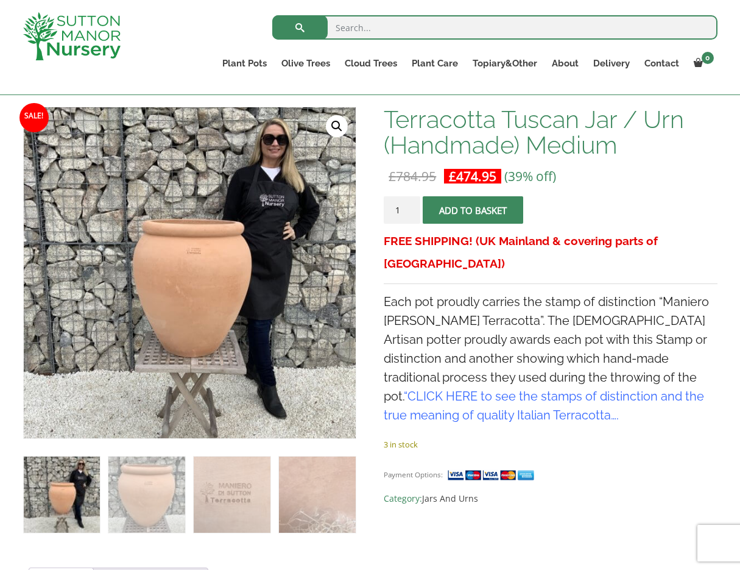
scroll to position [179, 0]
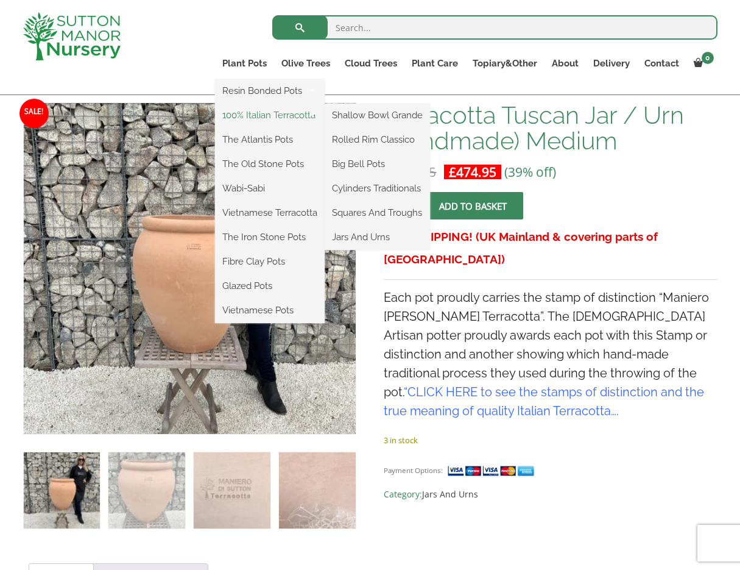
click at [254, 115] on link "100% Italian Terracotta" at bounding box center [270, 115] width 110 height 18
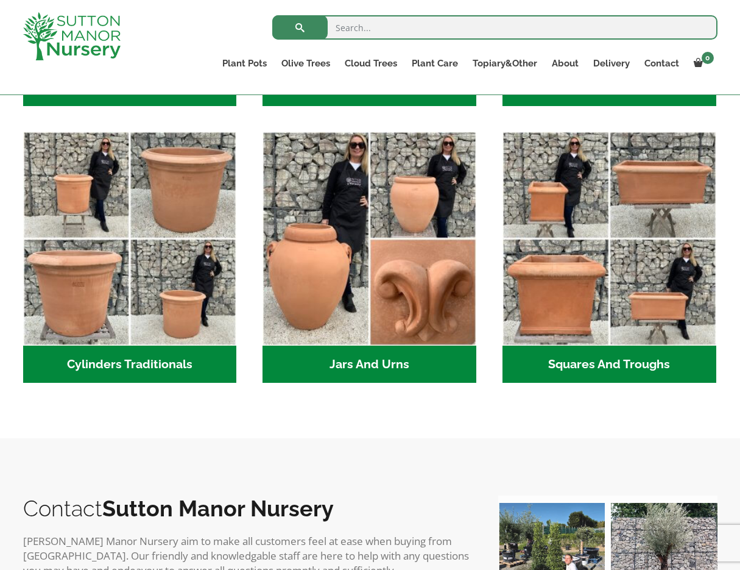
scroll to position [599, 0]
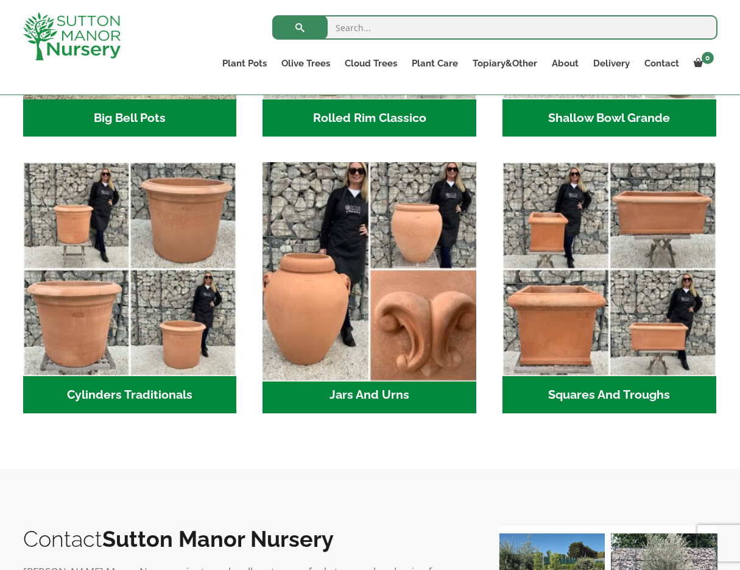
click at [389, 308] on img "Visit product category Jars And Urns" at bounding box center [370, 269] width 224 height 224
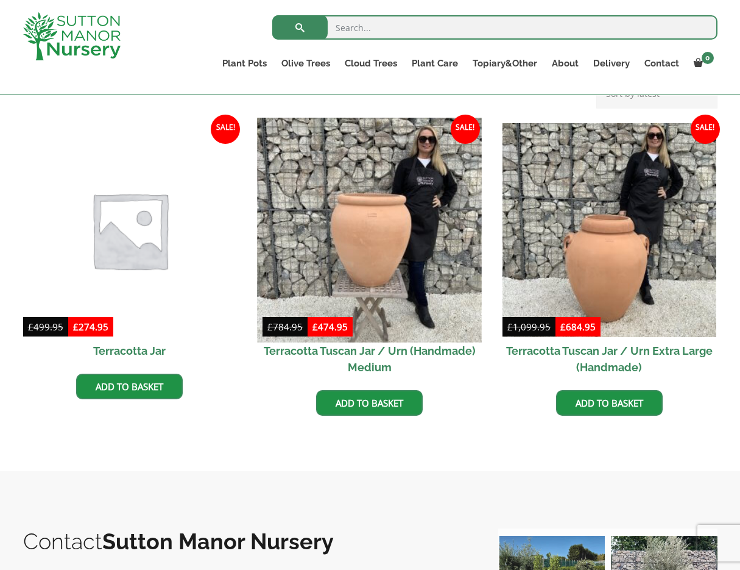
scroll to position [532, 0]
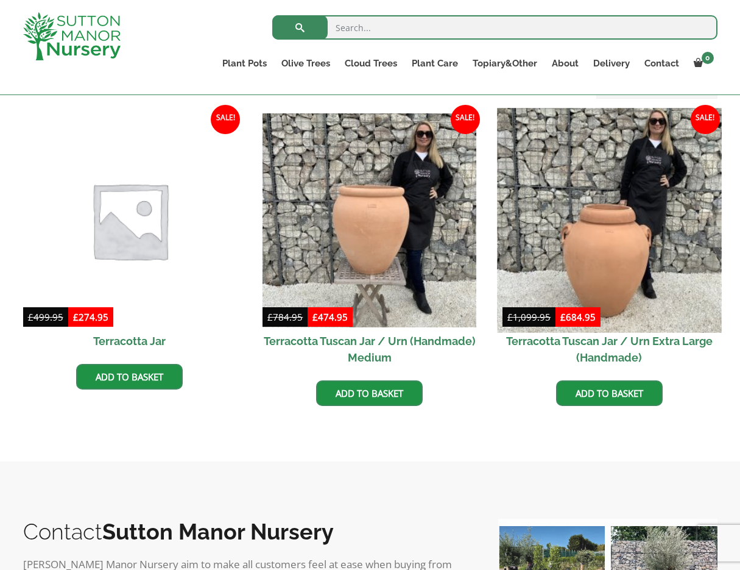
click at [591, 275] on img at bounding box center [609, 220] width 224 height 224
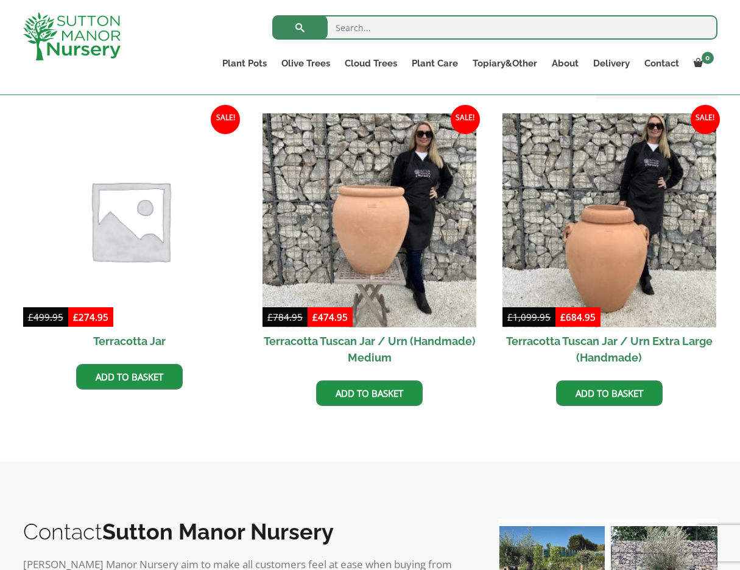
click at [147, 243] on img at bounding box center [130, 220] width 224 height 224
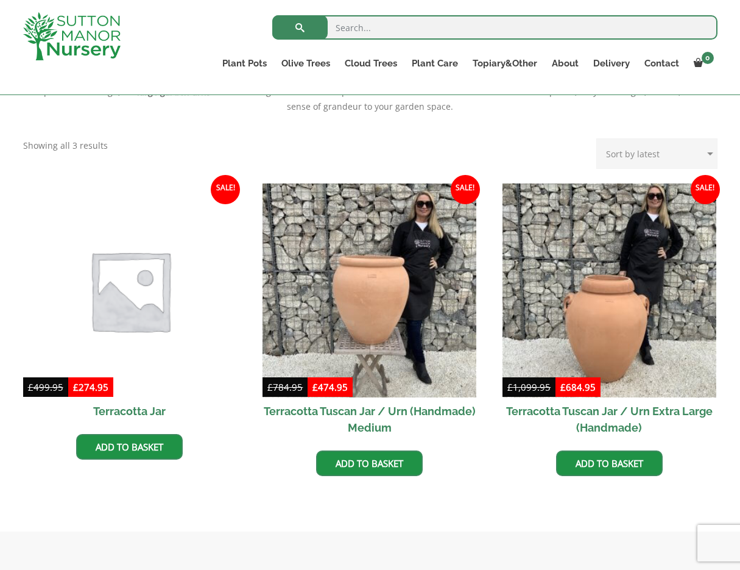
scroll to position [449, 0]
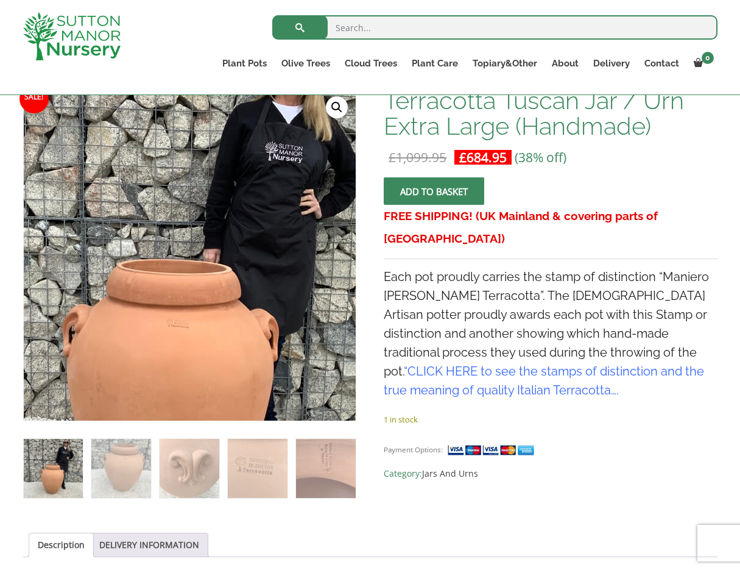
scroll to position [195, 0]
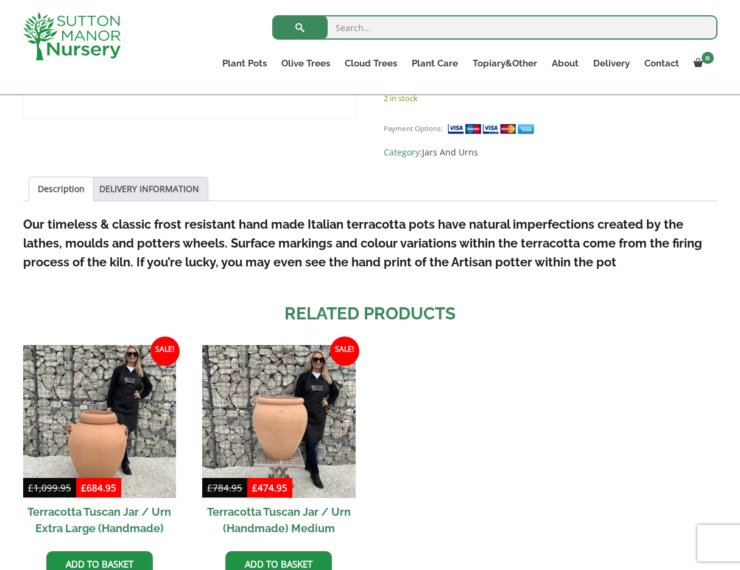
scroll to position [498, 0]
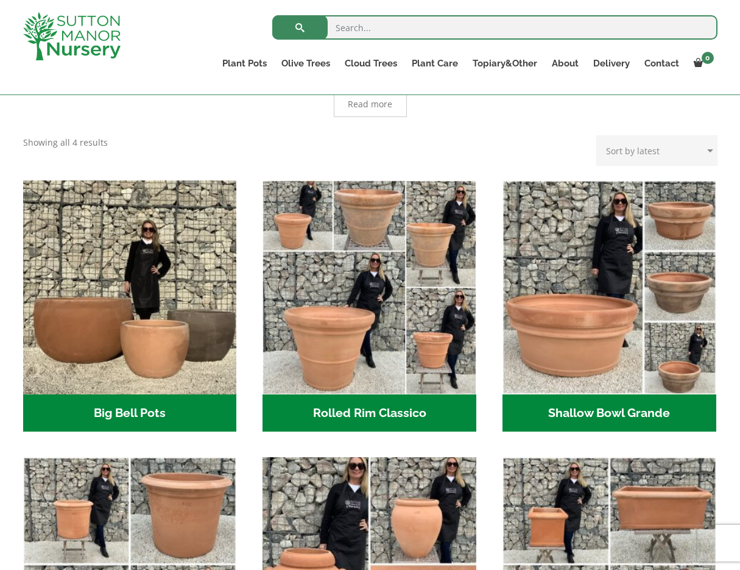
scroll to position [279, 0]
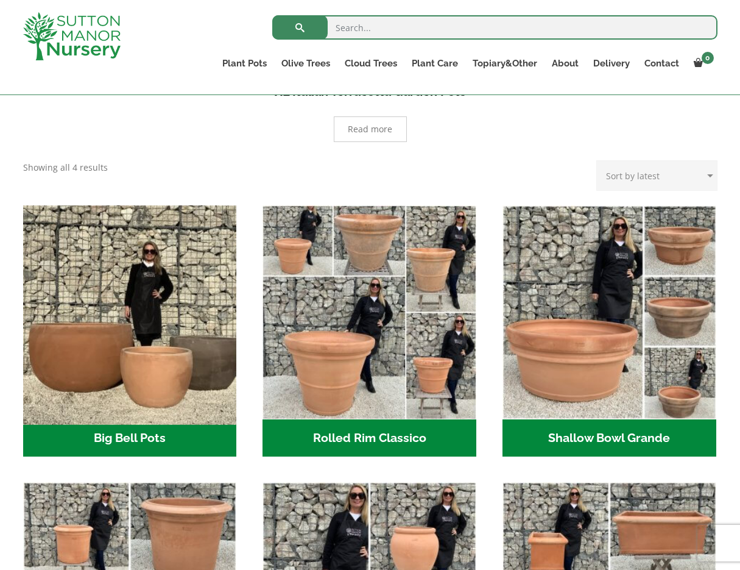
click at [131, 361] on img "Visit product category Big Bell Pots" at bounding box center [130, 312] width 224 height 224
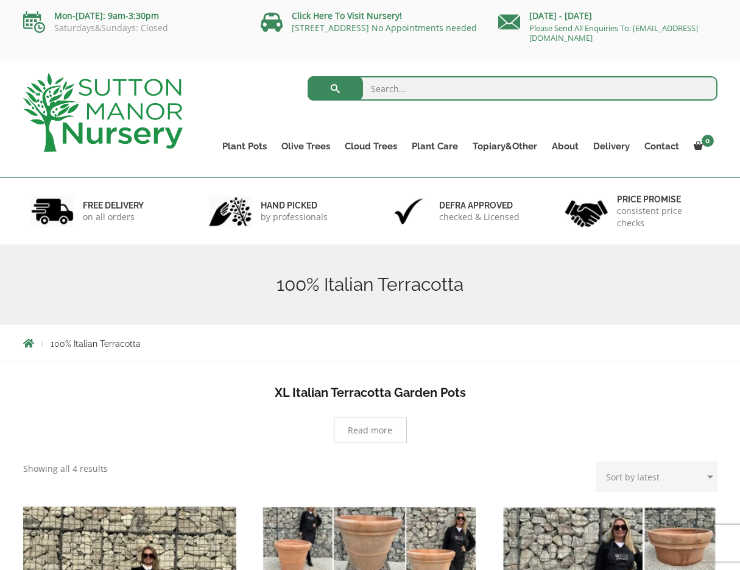
scroll to position [0, 0]
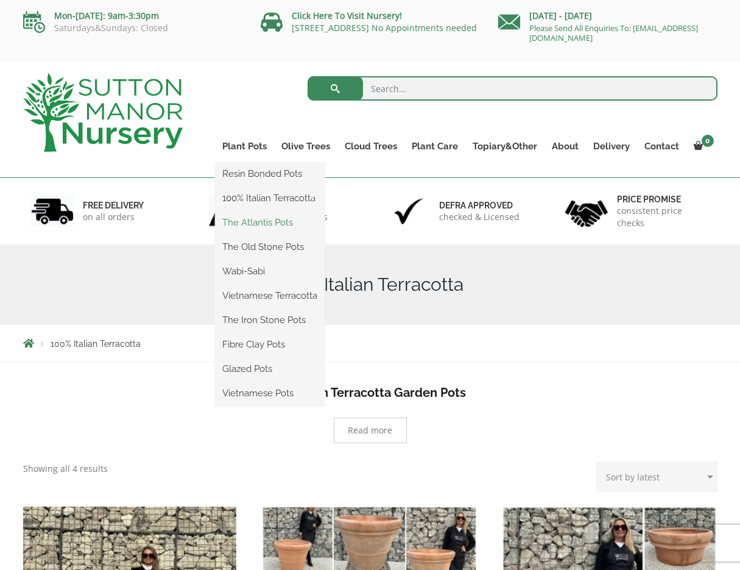
click at [278, 222] on link "The Atlantis Pots" at bounding box center [270, 222] width 110 height 18
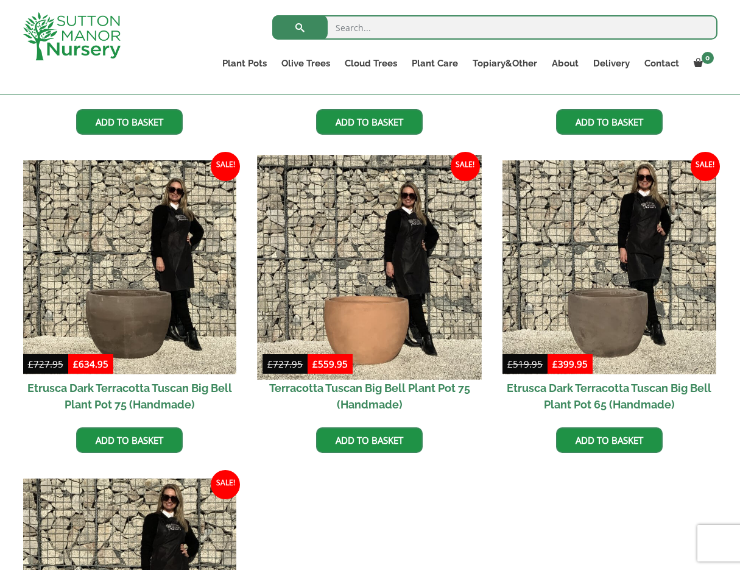
scroll to position [881, 0]
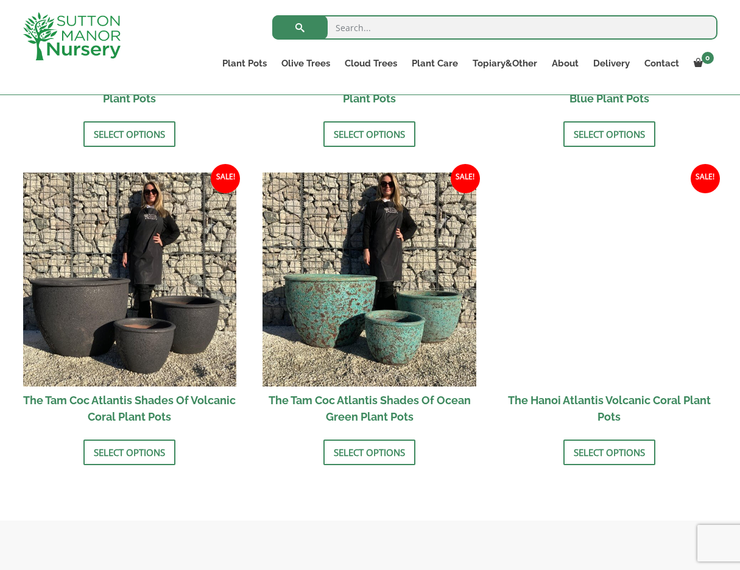
scroll to position [973, 0]
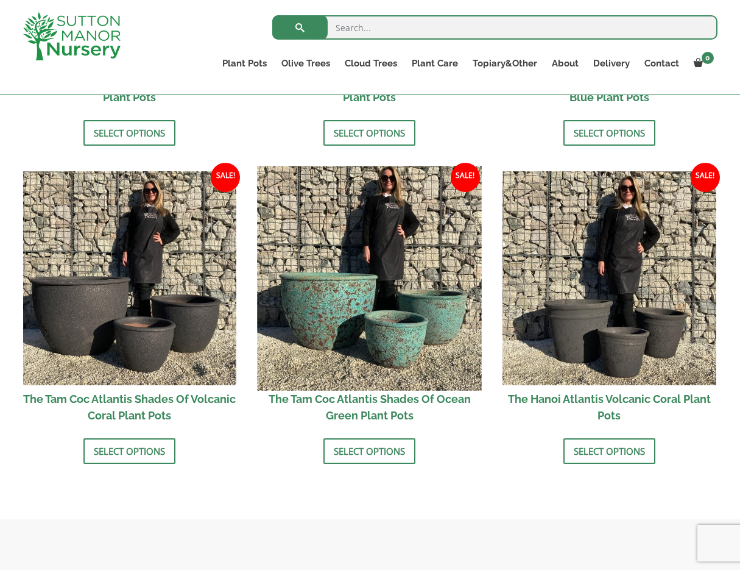
click at [340, 289] on img at bounding box center [370, 278] width 224 height 224
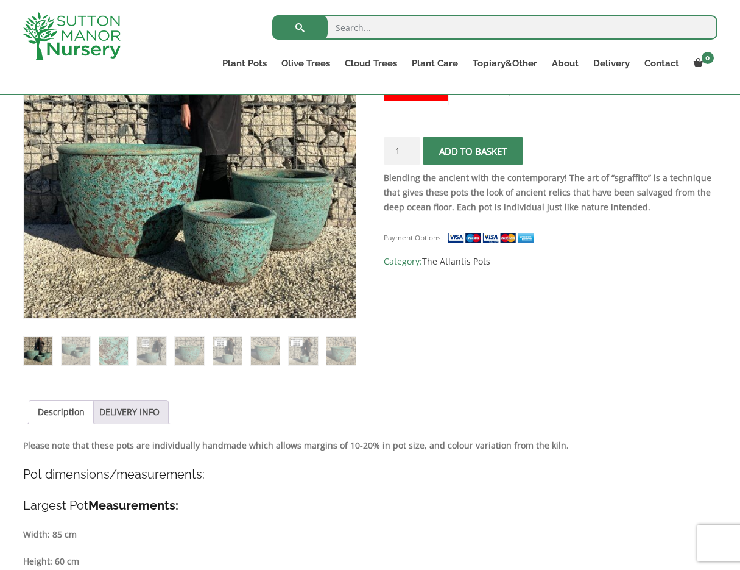
scroll to position [306, 0]
